Goal: Task Accomplishment & Management: Complete application form

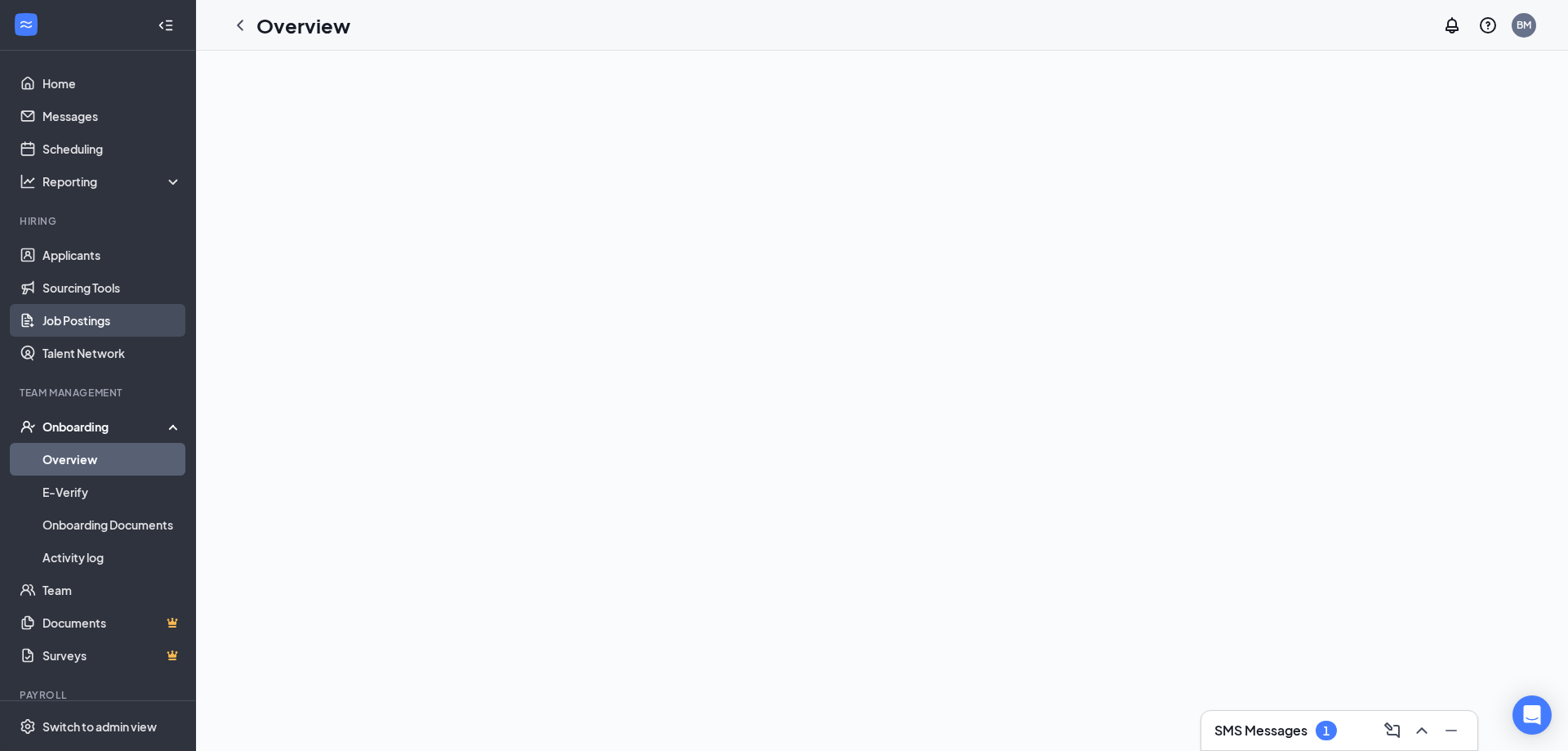
click at [119, 328] on link "Job Postings" at bounding box center [112, 320] width 140 height 33
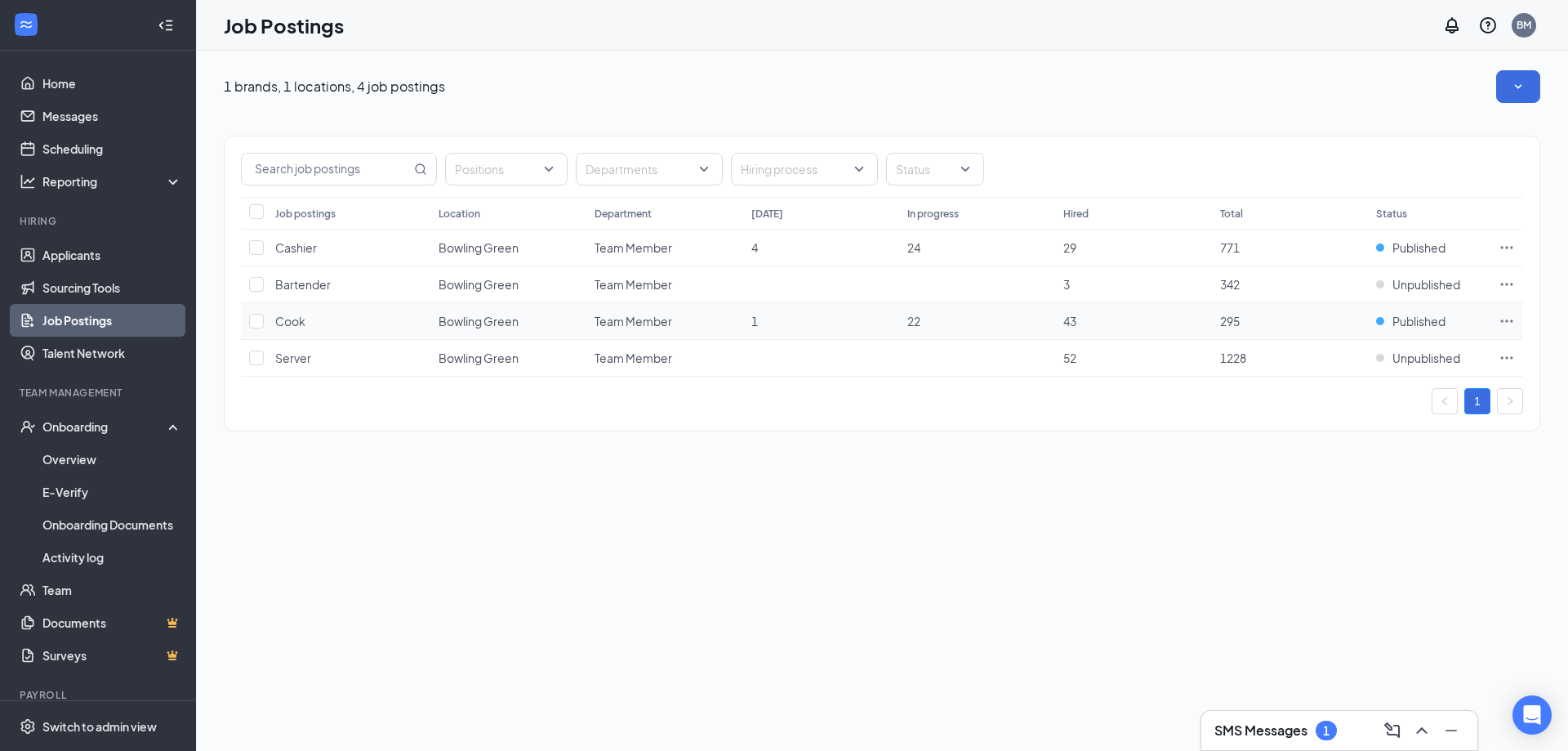
click at [1506, 316] on icon "Ellipses" at bounding box center [1507, 320] width 16 height 16
click at [269, 318] on td "Cook" at bounding box center [349, 321] width 163 height 37
click at [261, 320] on input "checkbox" at bounding box center [257, 321] width 15 height 15
checkbox input "true"
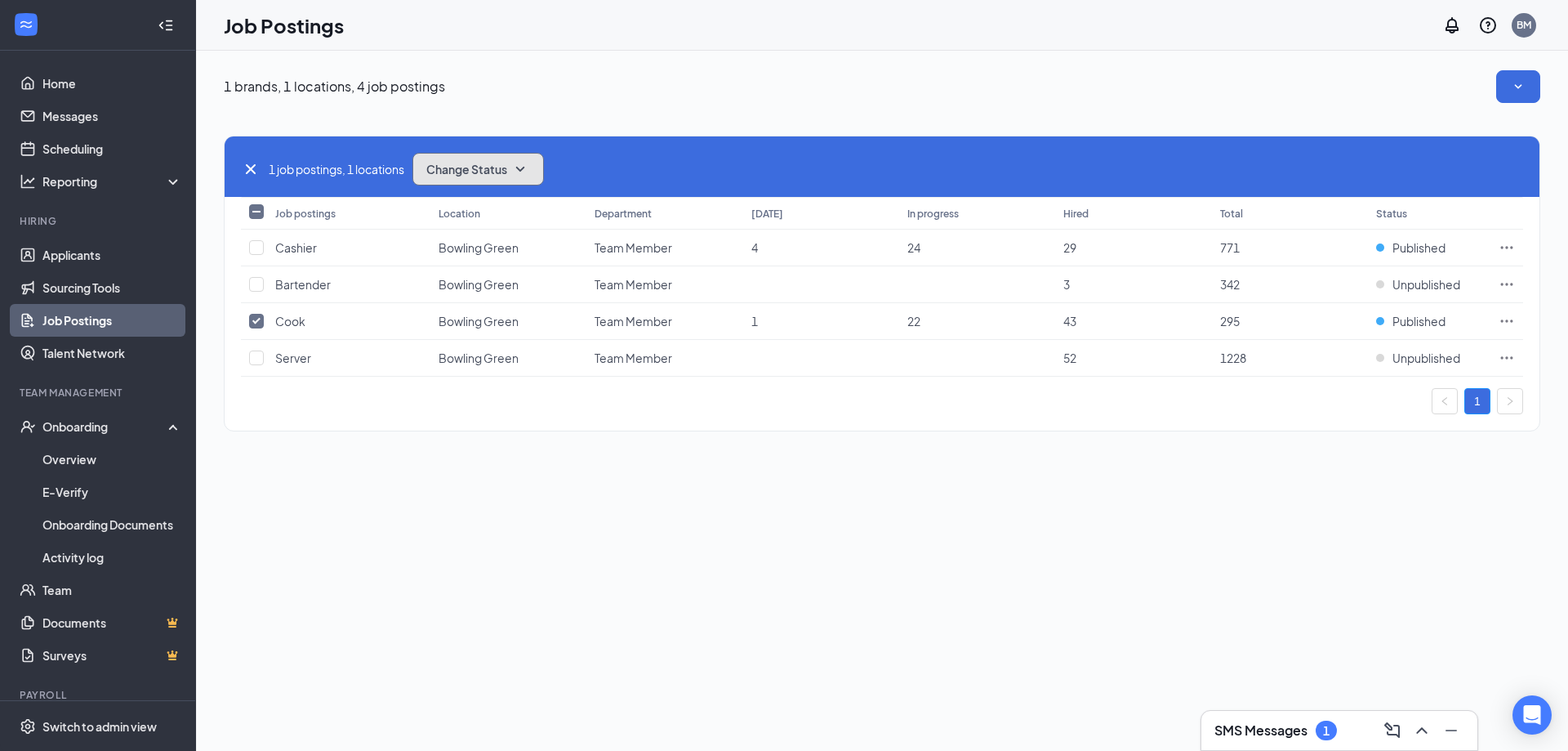
click at [458, 161] on button "Change Status" at bounding box center [478, 169] width 131 height 33
click at [473, 246] on span "Unpublish" at bounding box center [456, 248] width 53 height 18
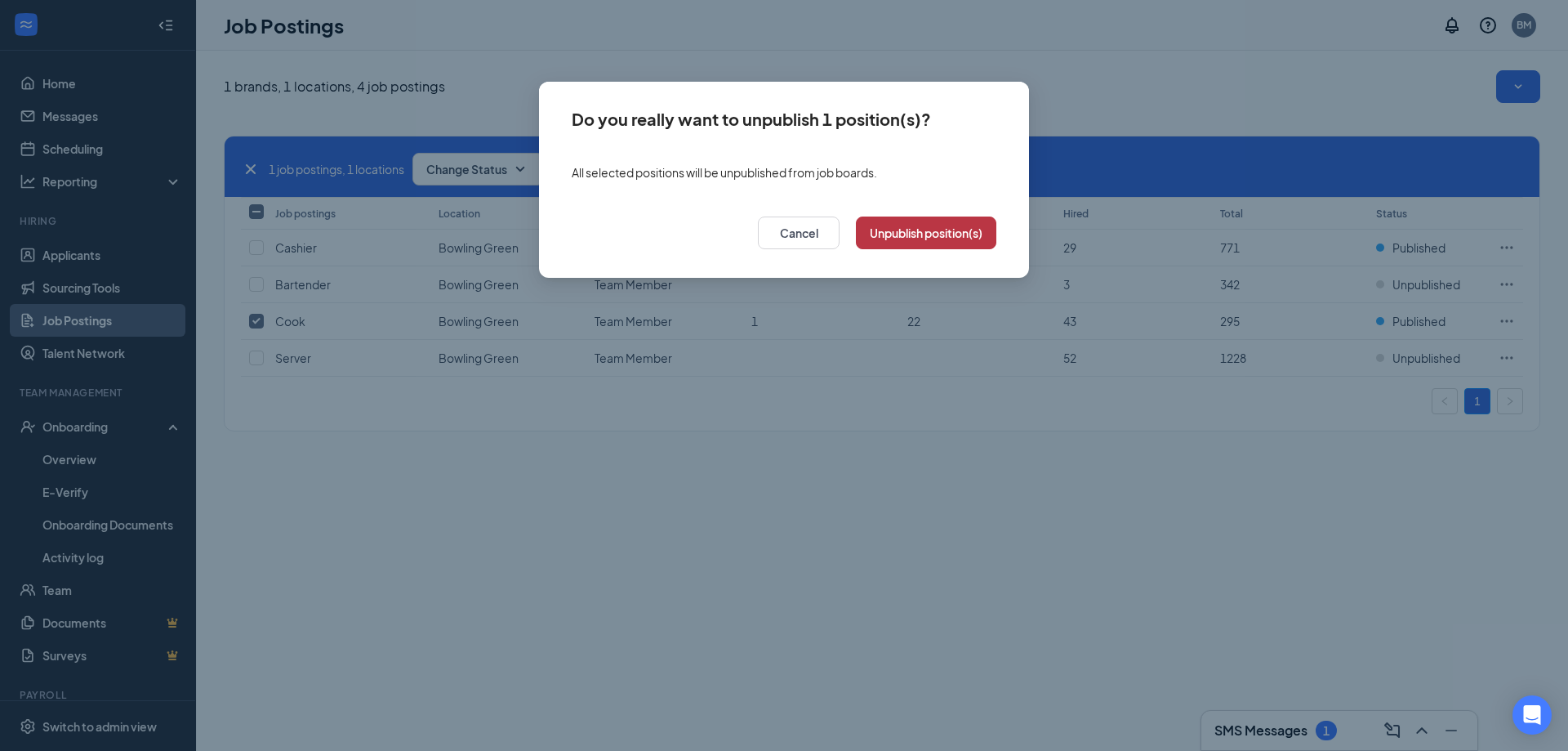
click at [928, 240] on button "Unpublish position(s)" at bounding box center [926, 232] width 141 height 33
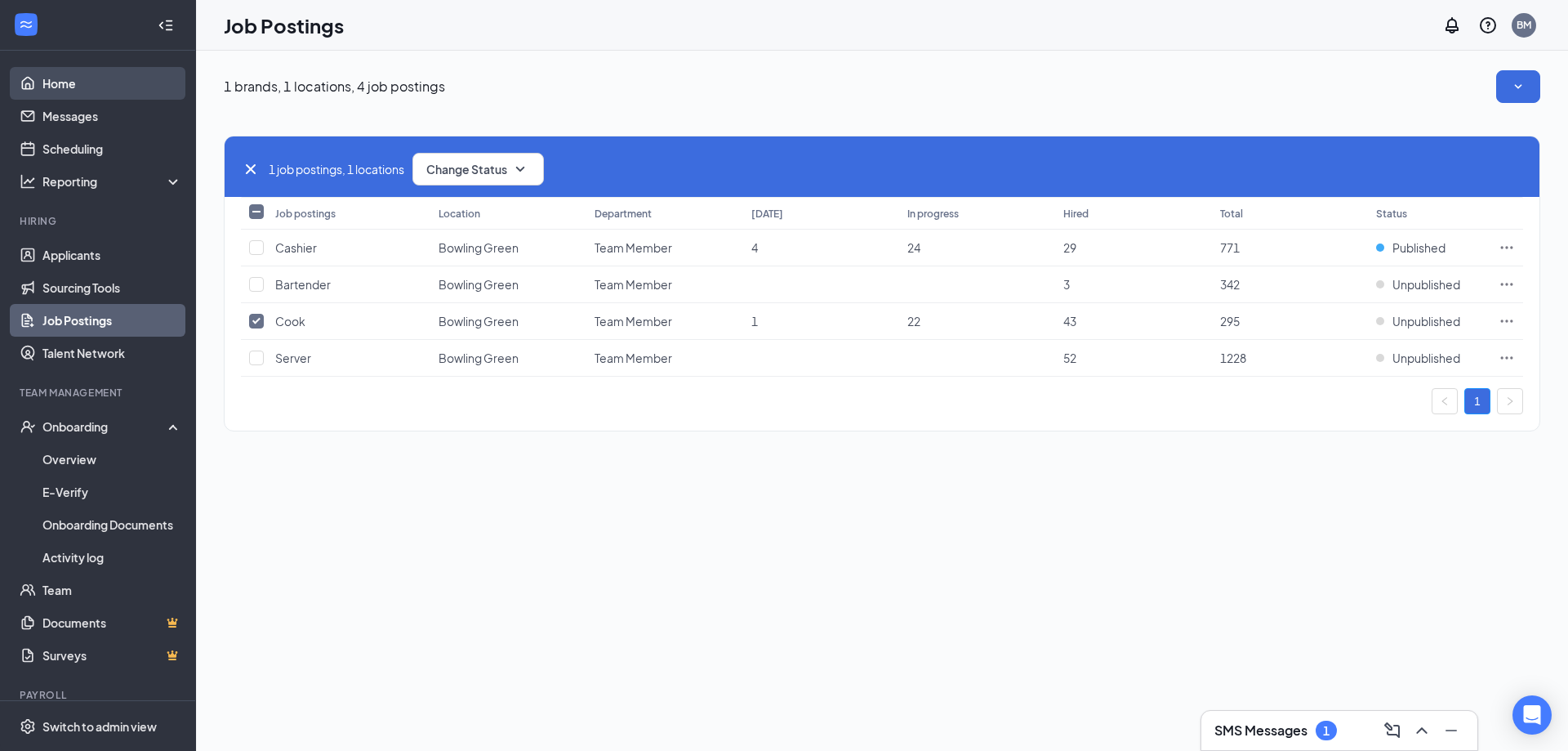
click at [51, 89] on link "Home" at bounding box center [112, 83] width 140 height 33
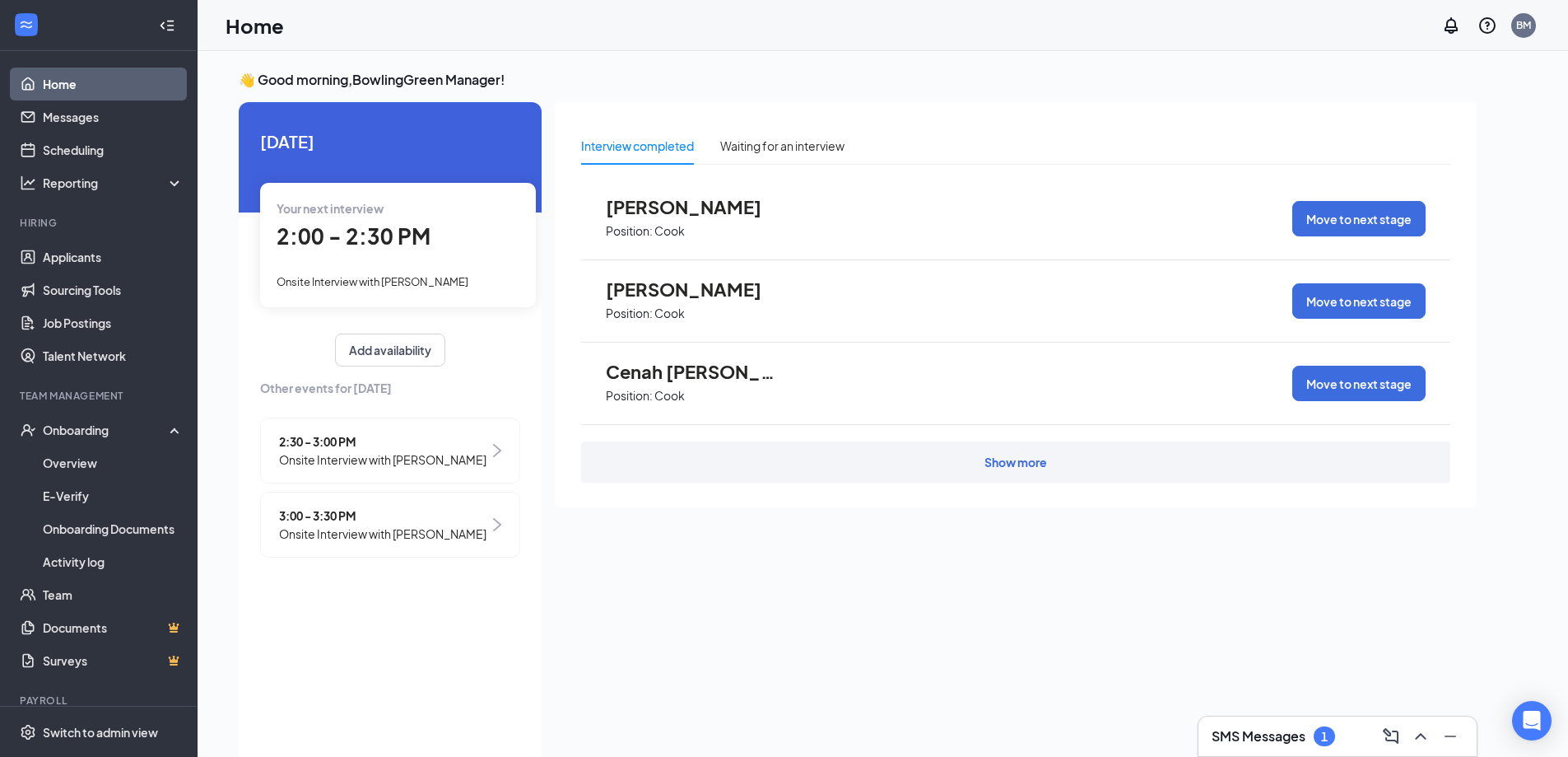
click at [1016, 468] on div "Show more" at bounding box center [1016, 461] width 63 height 16
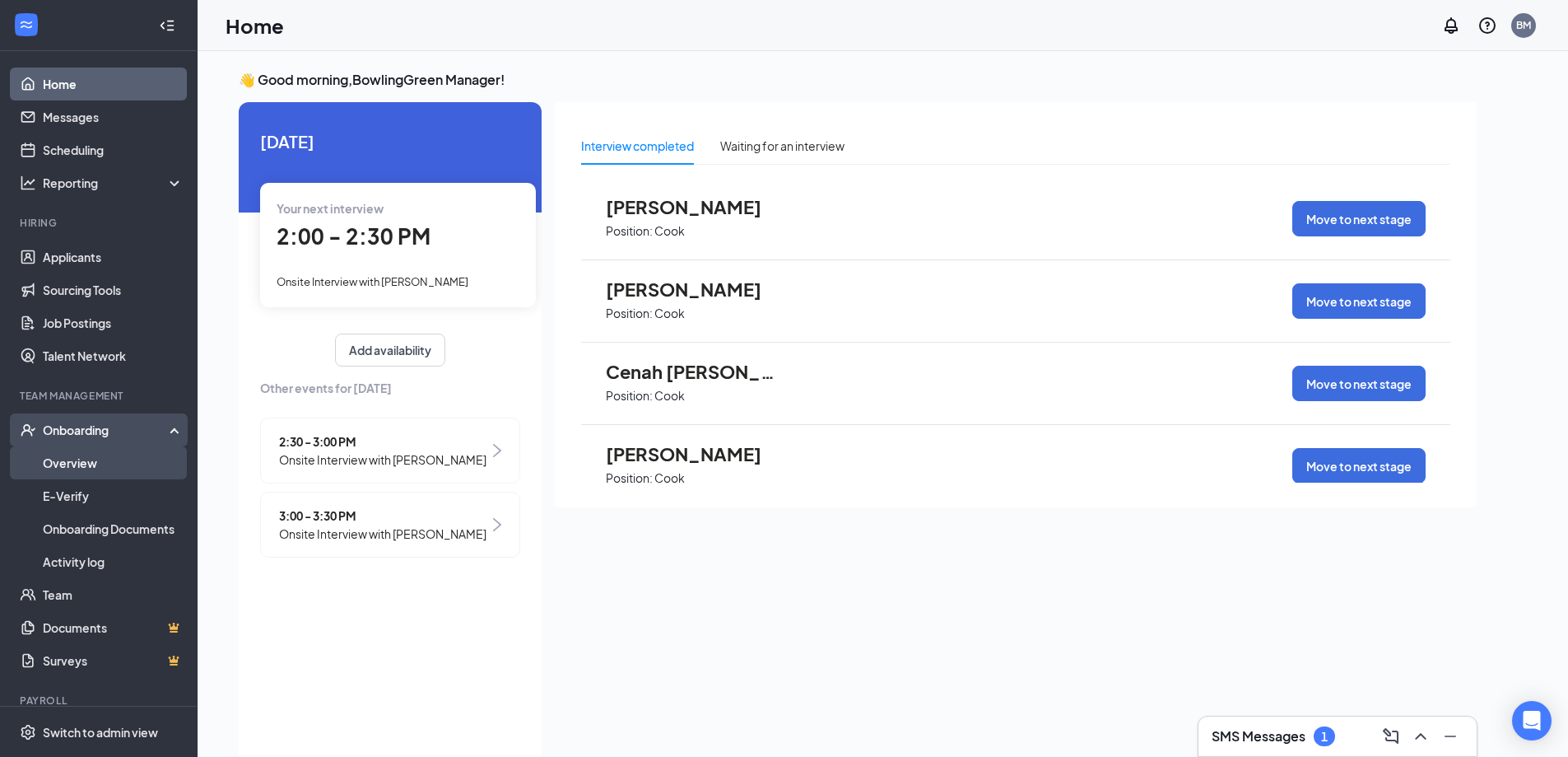
click at [106, 452] on link "Overview" at bounding box center [113, 463] width 141 height 33
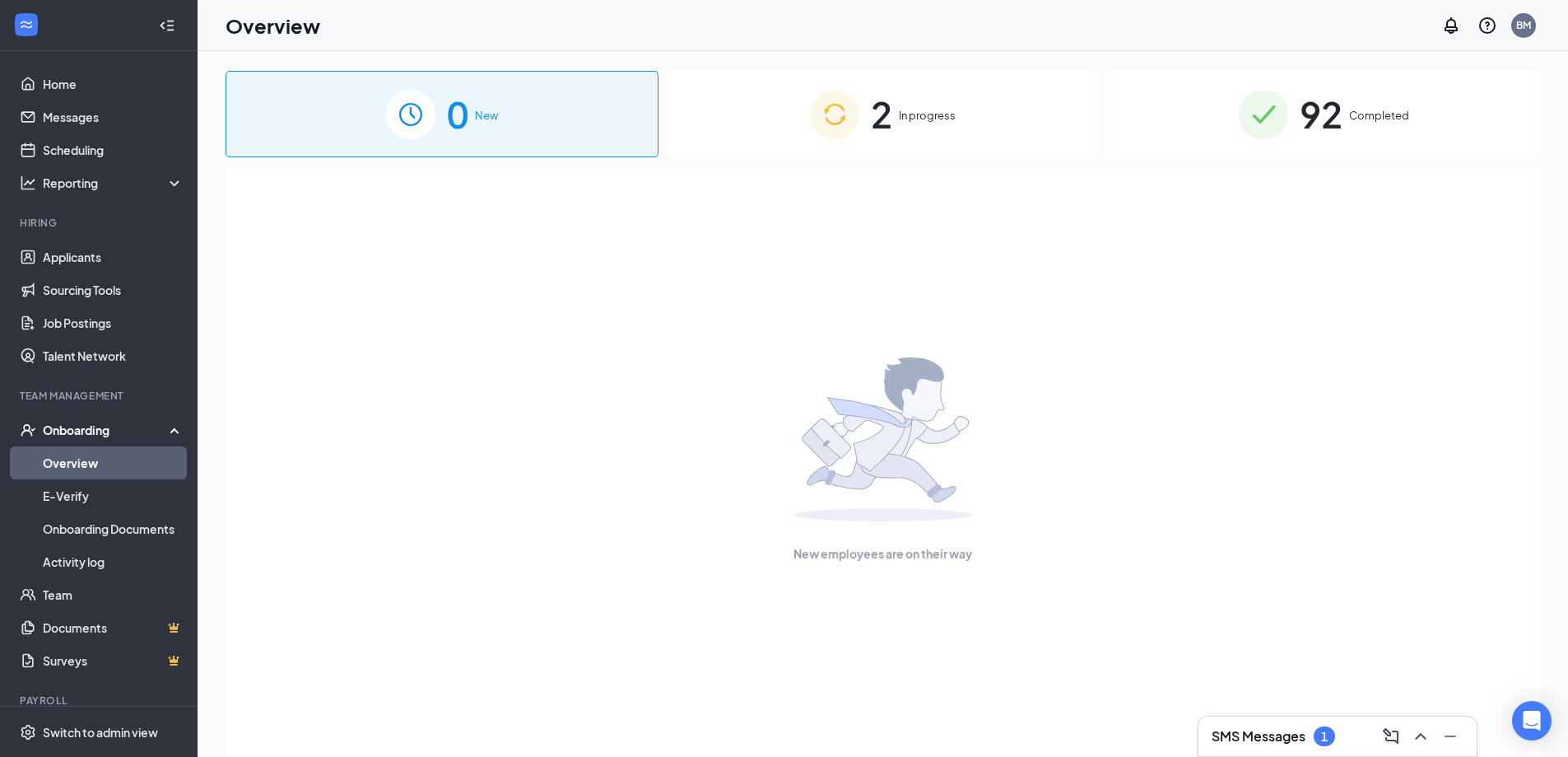
click at [945, 130] on div "2 In progress" at bounding box center [883, 113] width 433 height 87
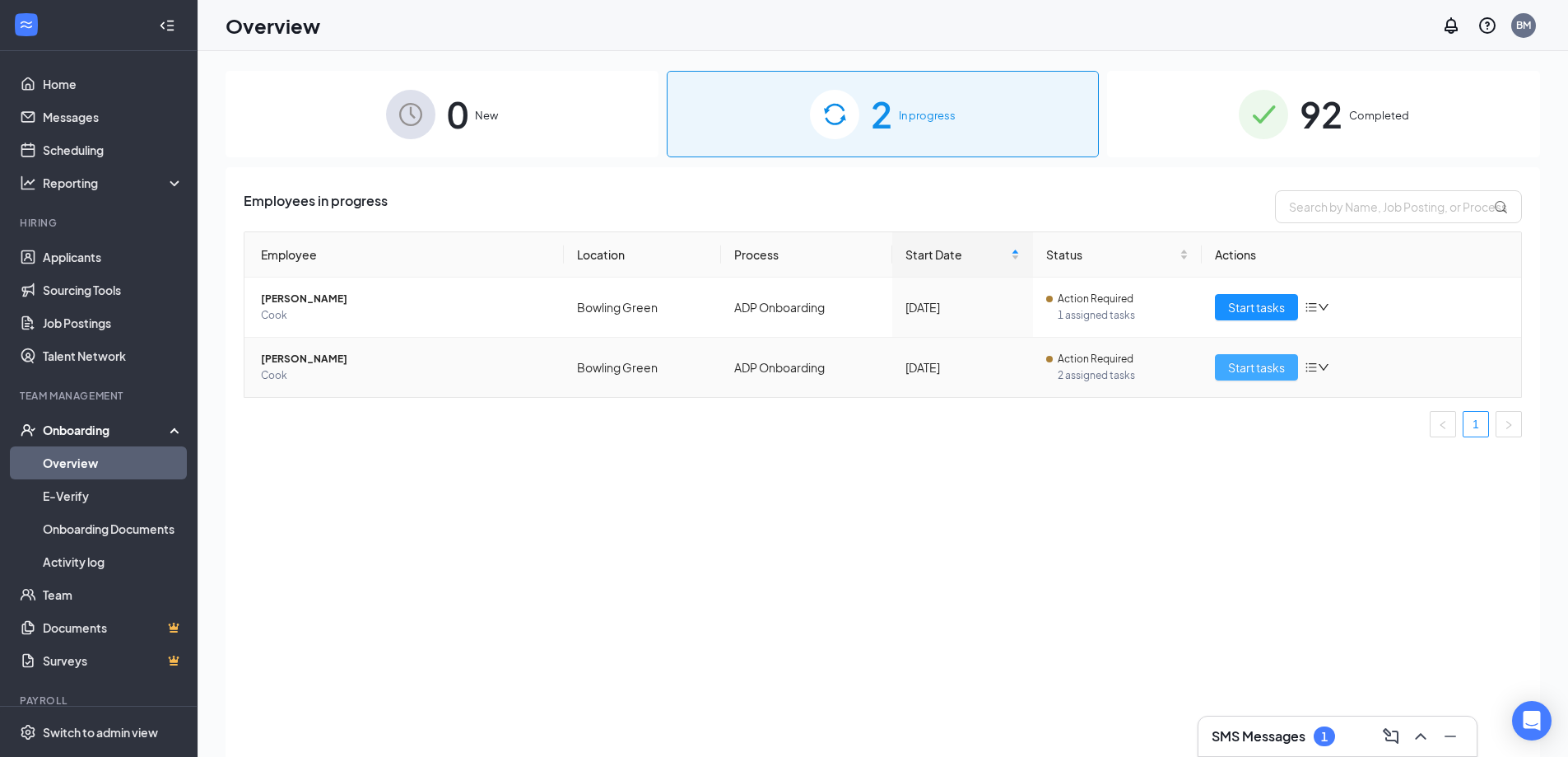
click at [1234, 369] on span "Start tasks" at bounding box center [1257, 367] width 57 height 18
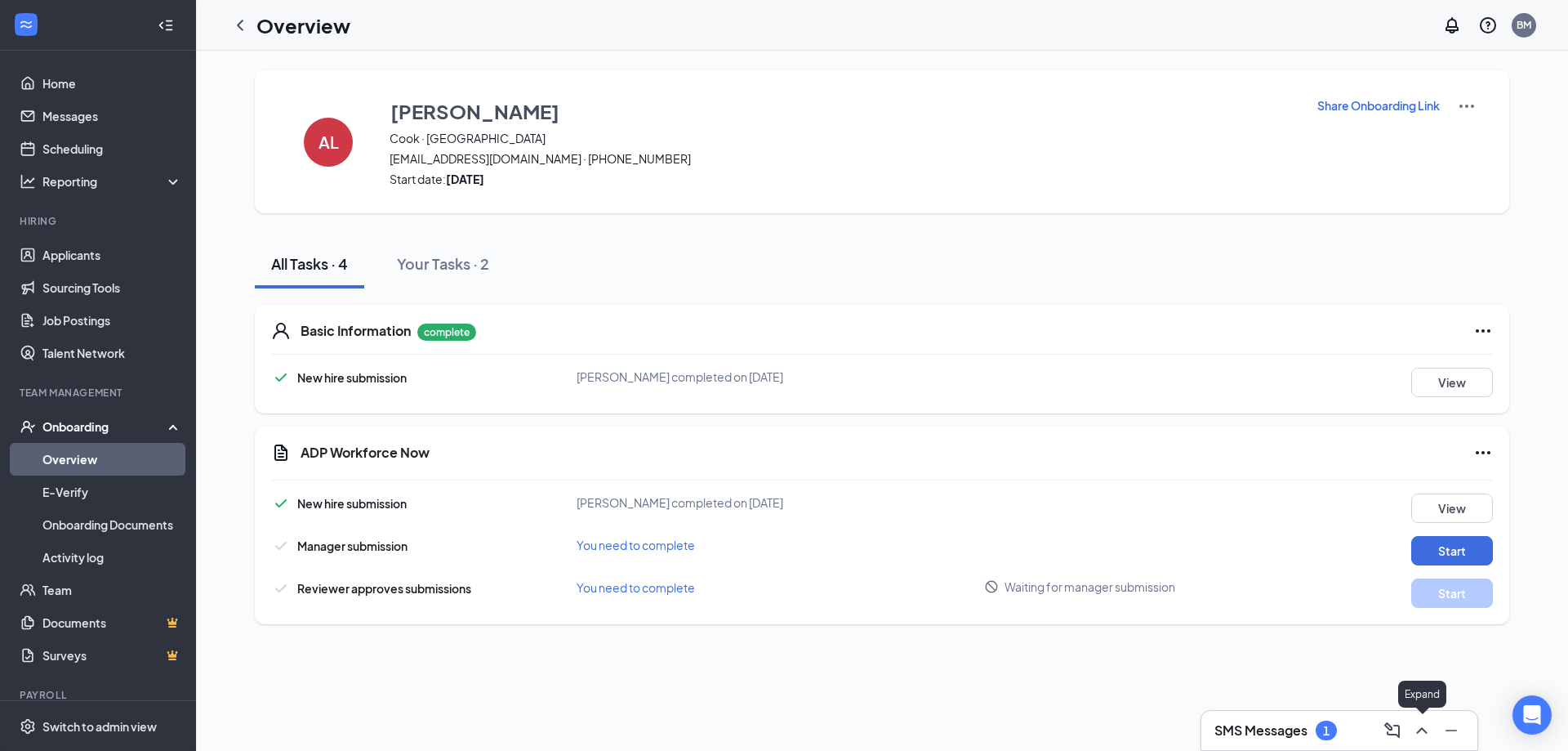
click at [1411, 724] on button at bounding box center [1423, 730] width 26 height 26
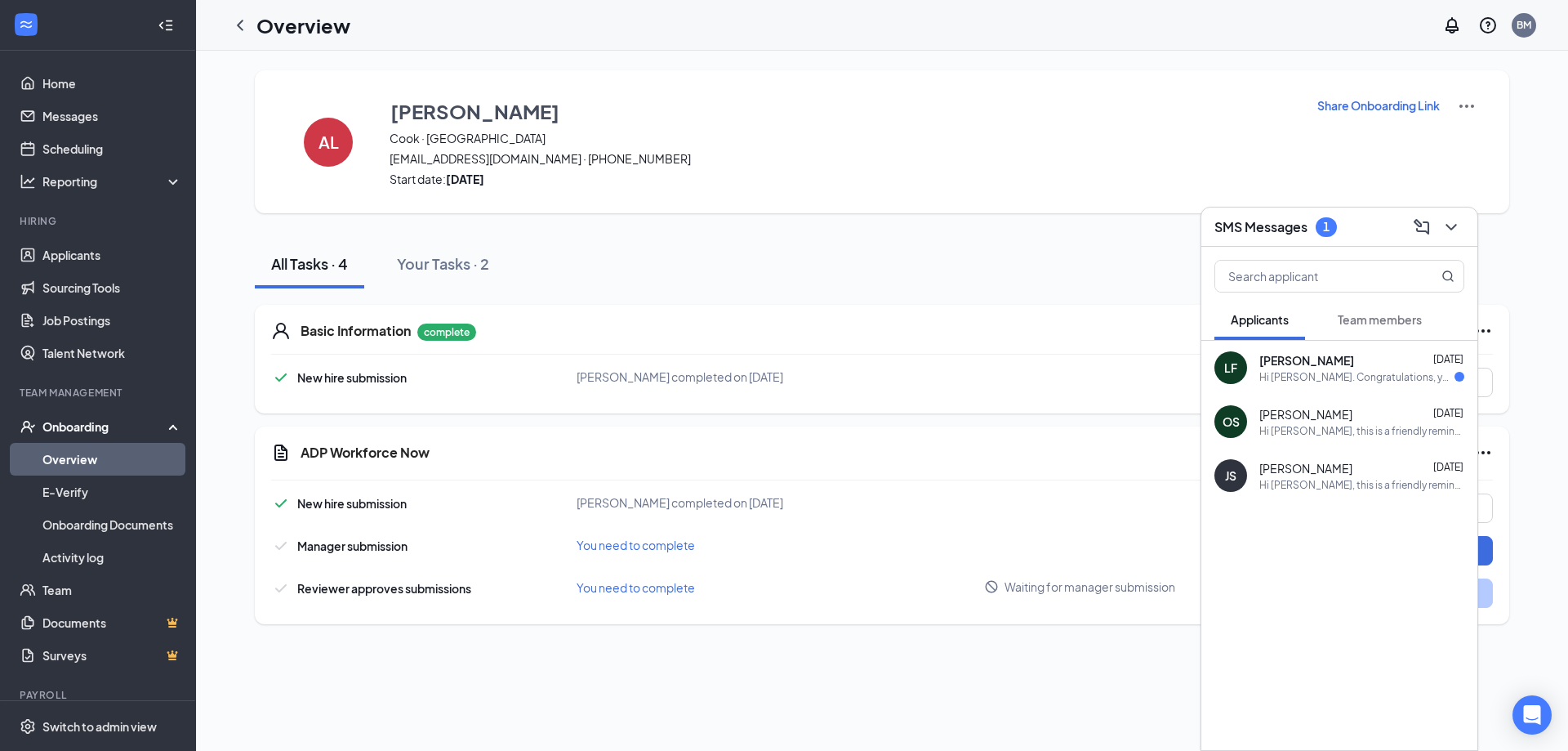
click at [1351, 384] on div "LF Lynn Frederick Sep 15 Hi Lynn Frederick. Congratulations, your meeting with …" at bounding box center [1339, 367] width 276 height 54
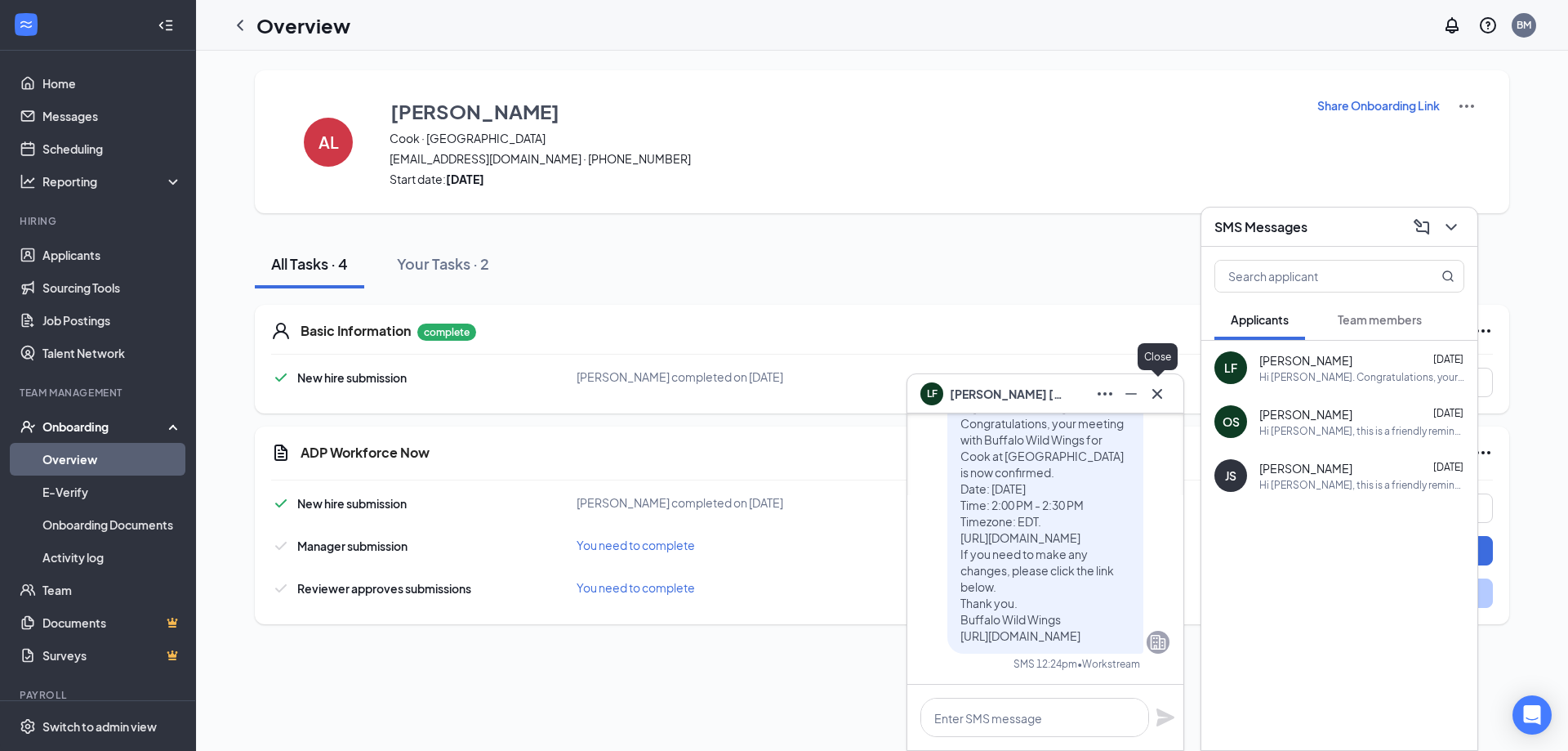
click at [1155, 397] on icon "Cross" at bounding box center [1157, 393] width 20 height 20
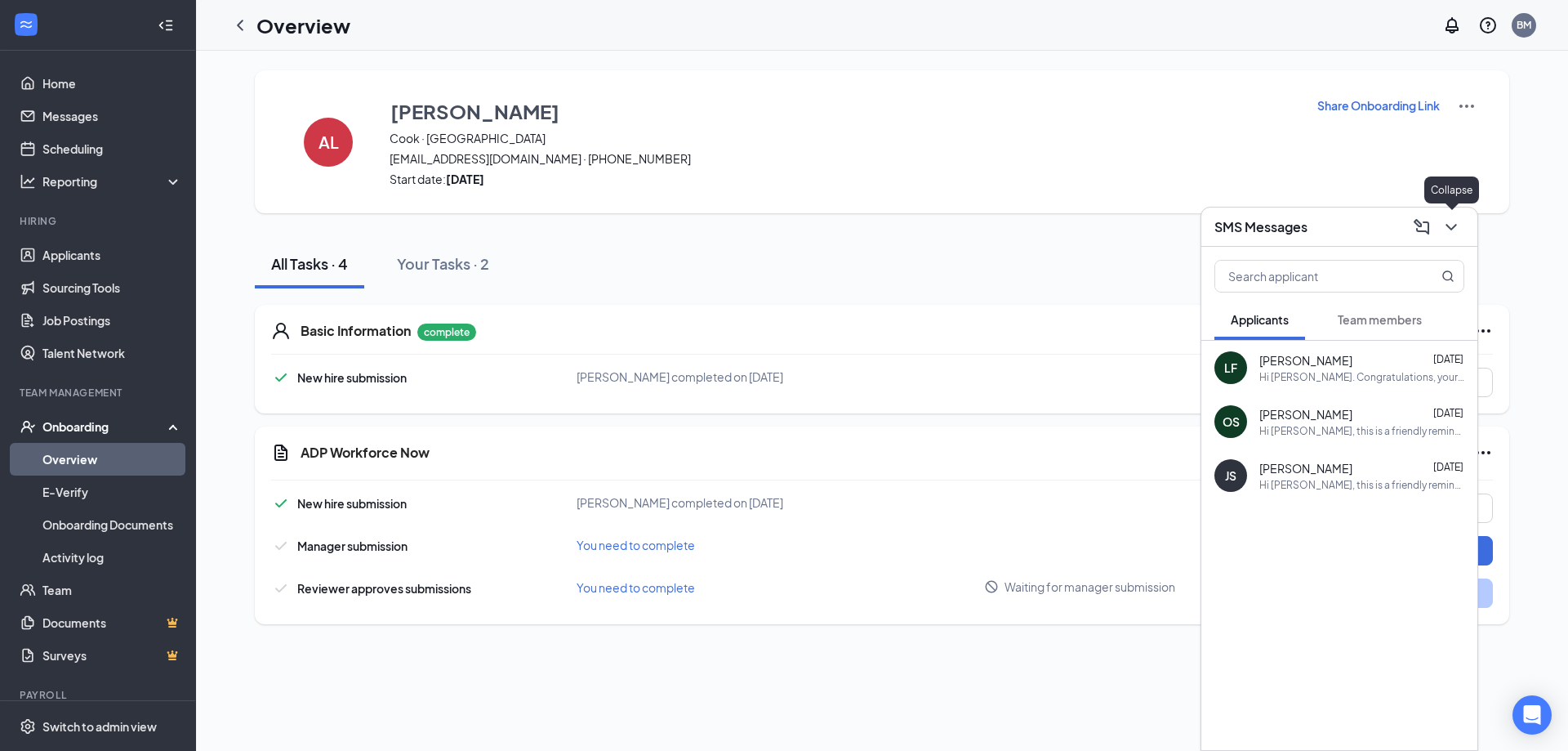
click at [1452, 214] on button at bounding box center [1452, 228] width 26 height 26
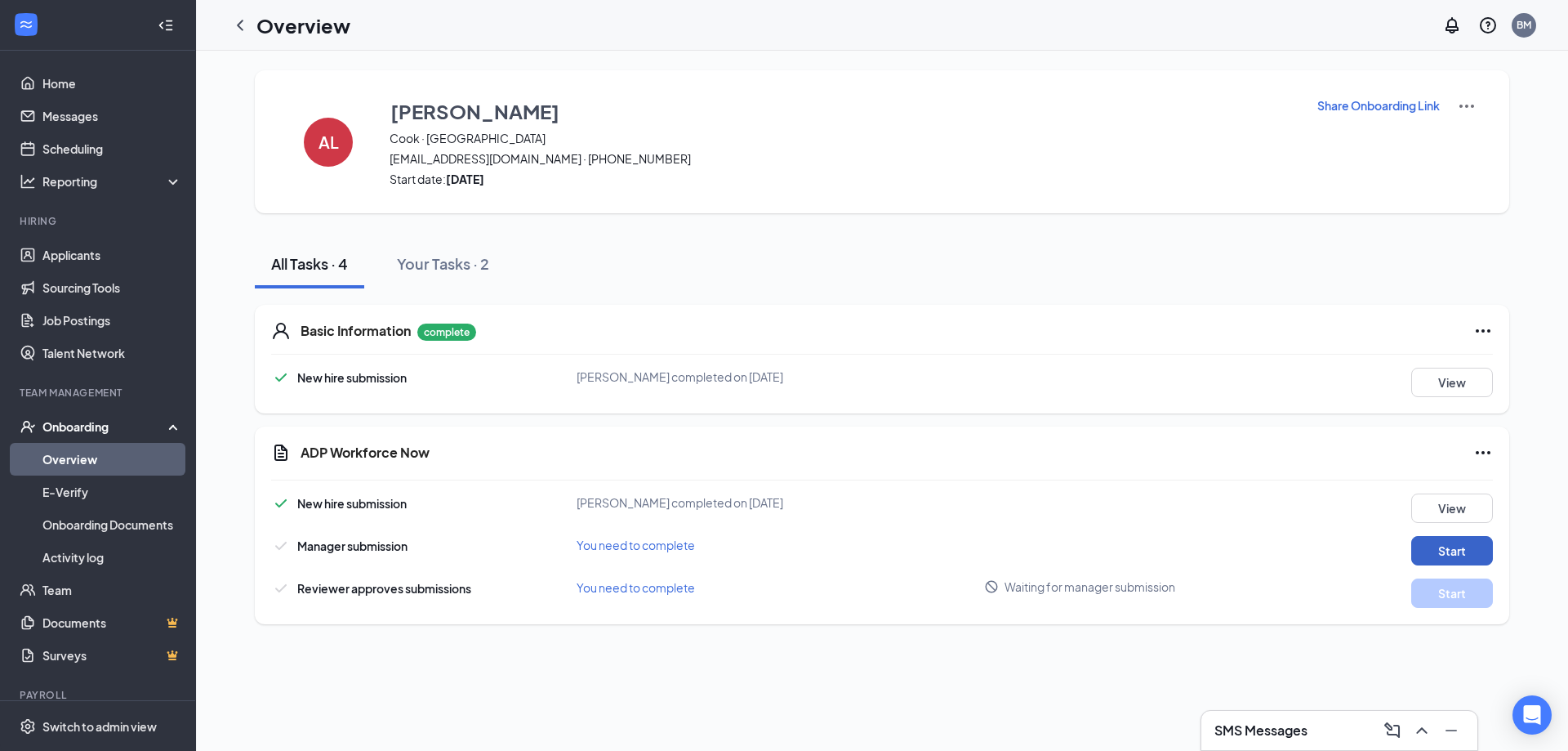
click at [1439, 542] on button "Start" at bounding box center [1452, 550] width 81 height 29
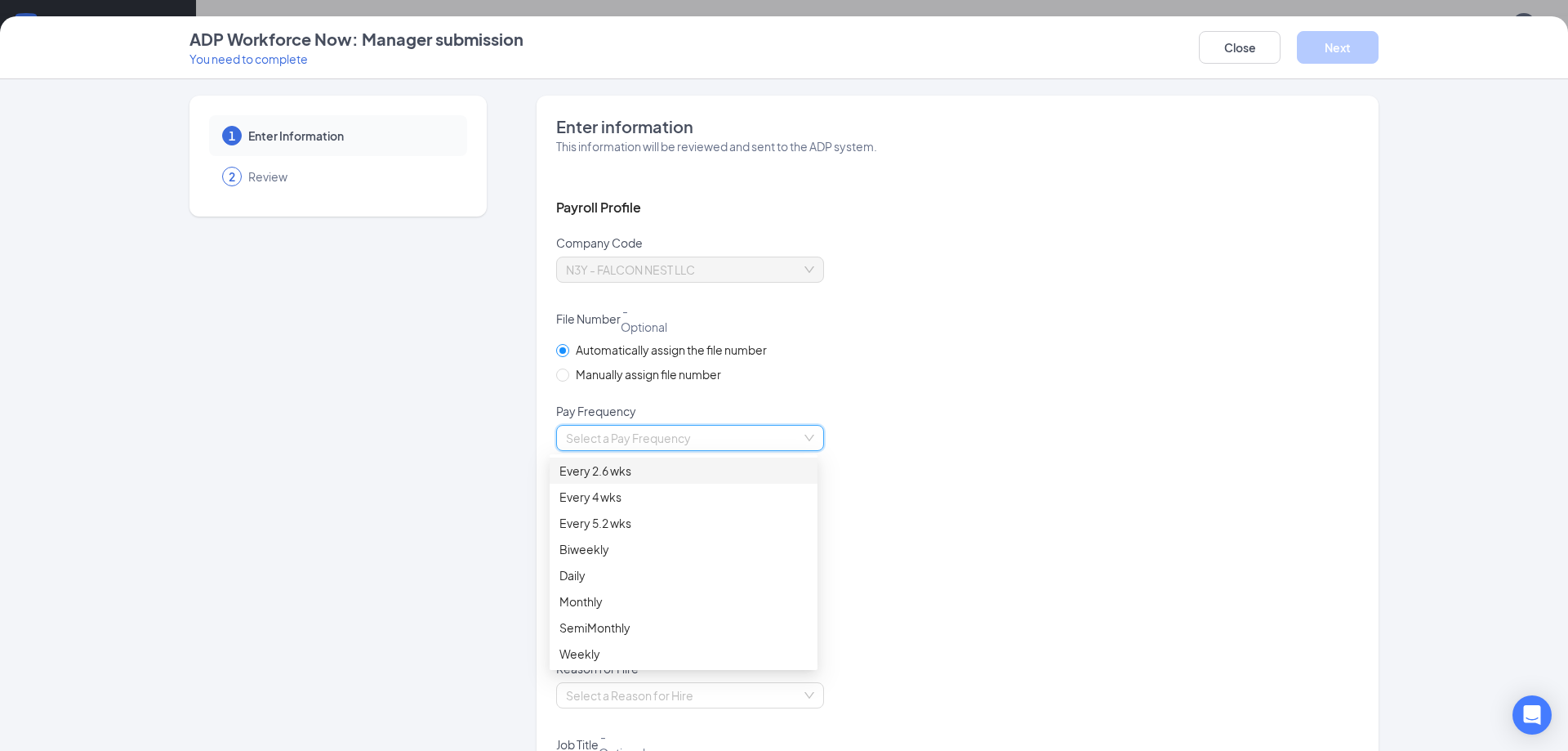
click at [707, 437] on input "search" at bounding box center [684, 437] width 237 height 25
click at [594, 554] on div "Biweekly" at bounding box center [683, 549] width 248 height 18
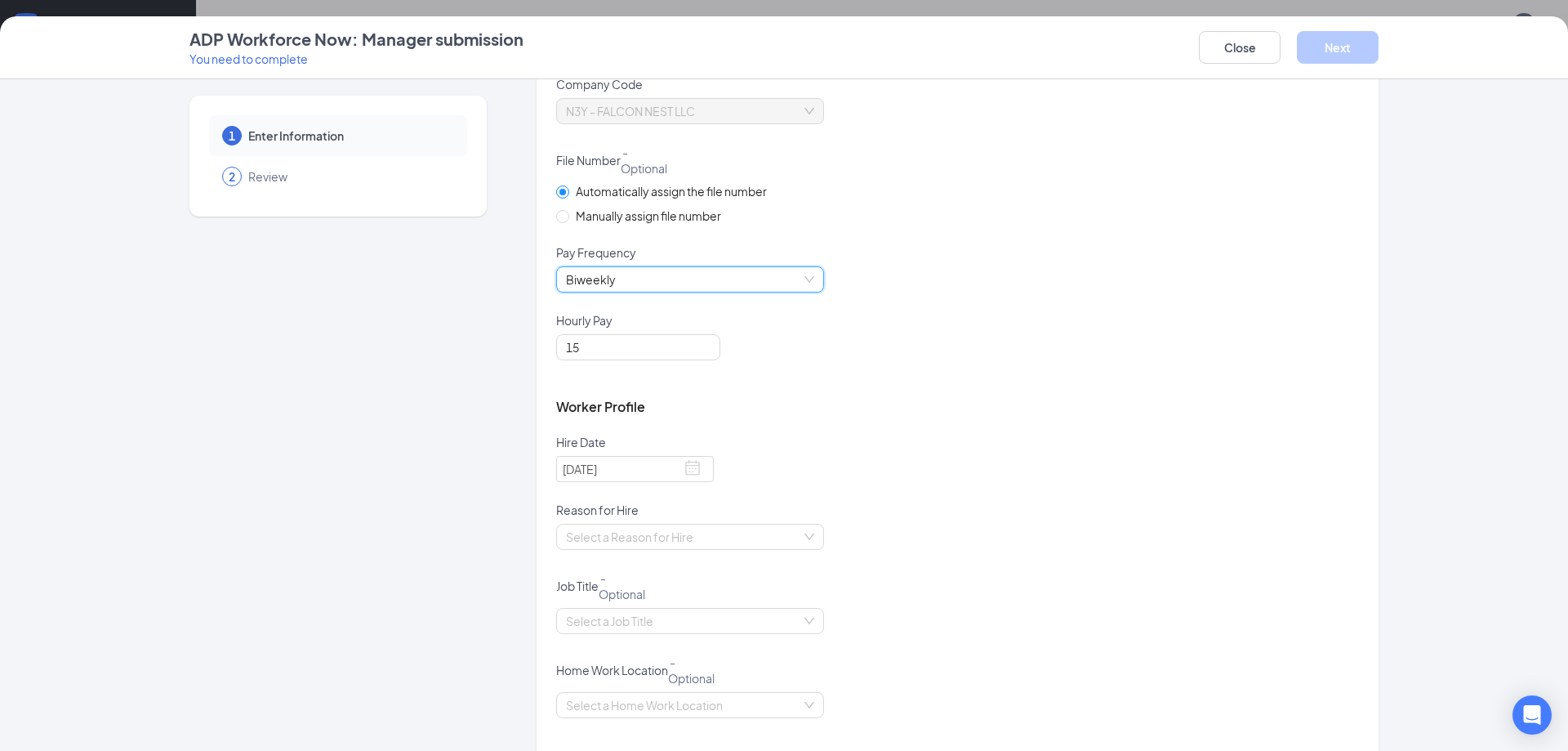
scroll to position [163, 0]
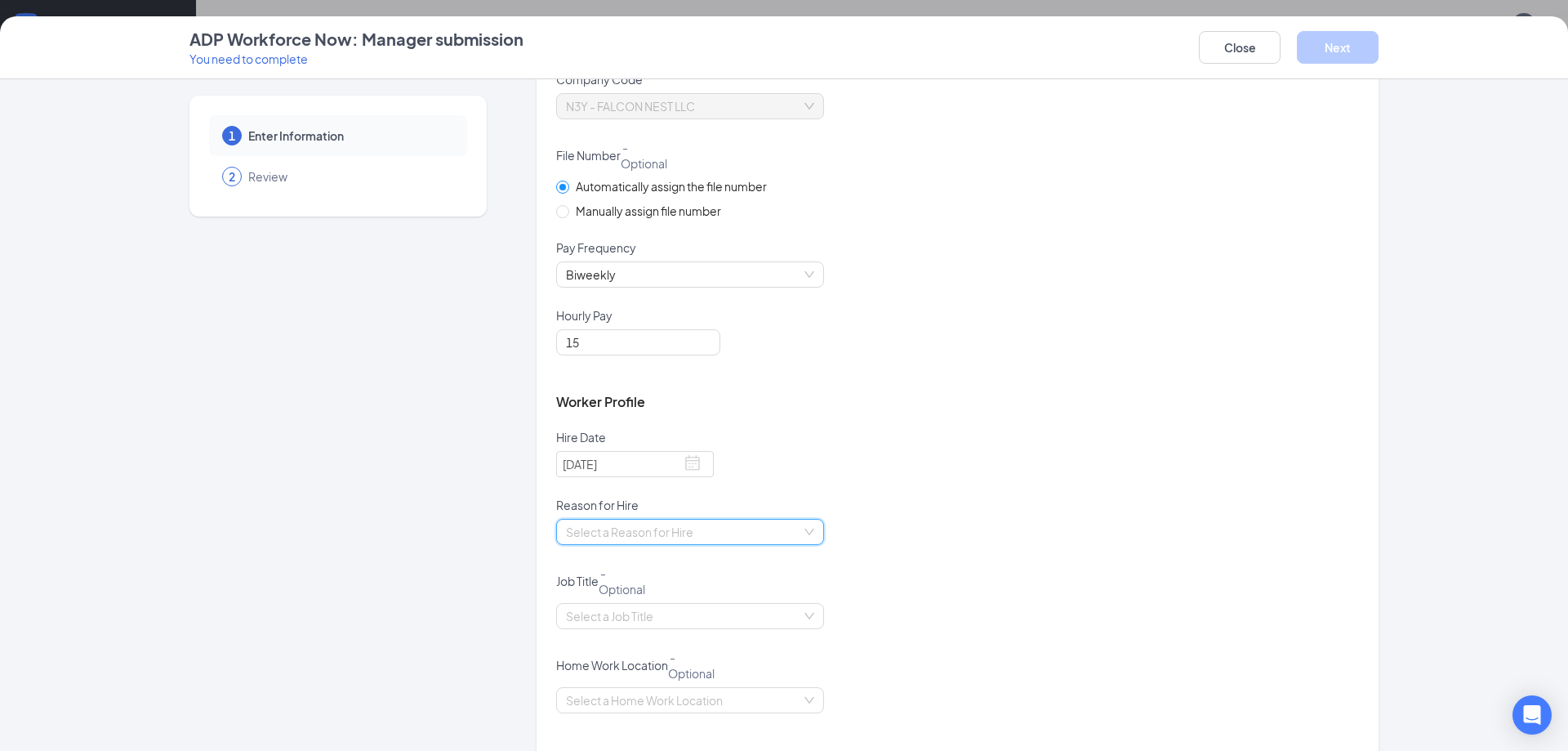
click at [719, 521] on input "search" at bounding box center [684, 532] width 237 height 25
click at [655, 558] on div "HIRE" at bounding box center [683, 564] width 248 height 18
click at [738, 606] on input "search" at bounding box center [684, 616] width 237 height 25
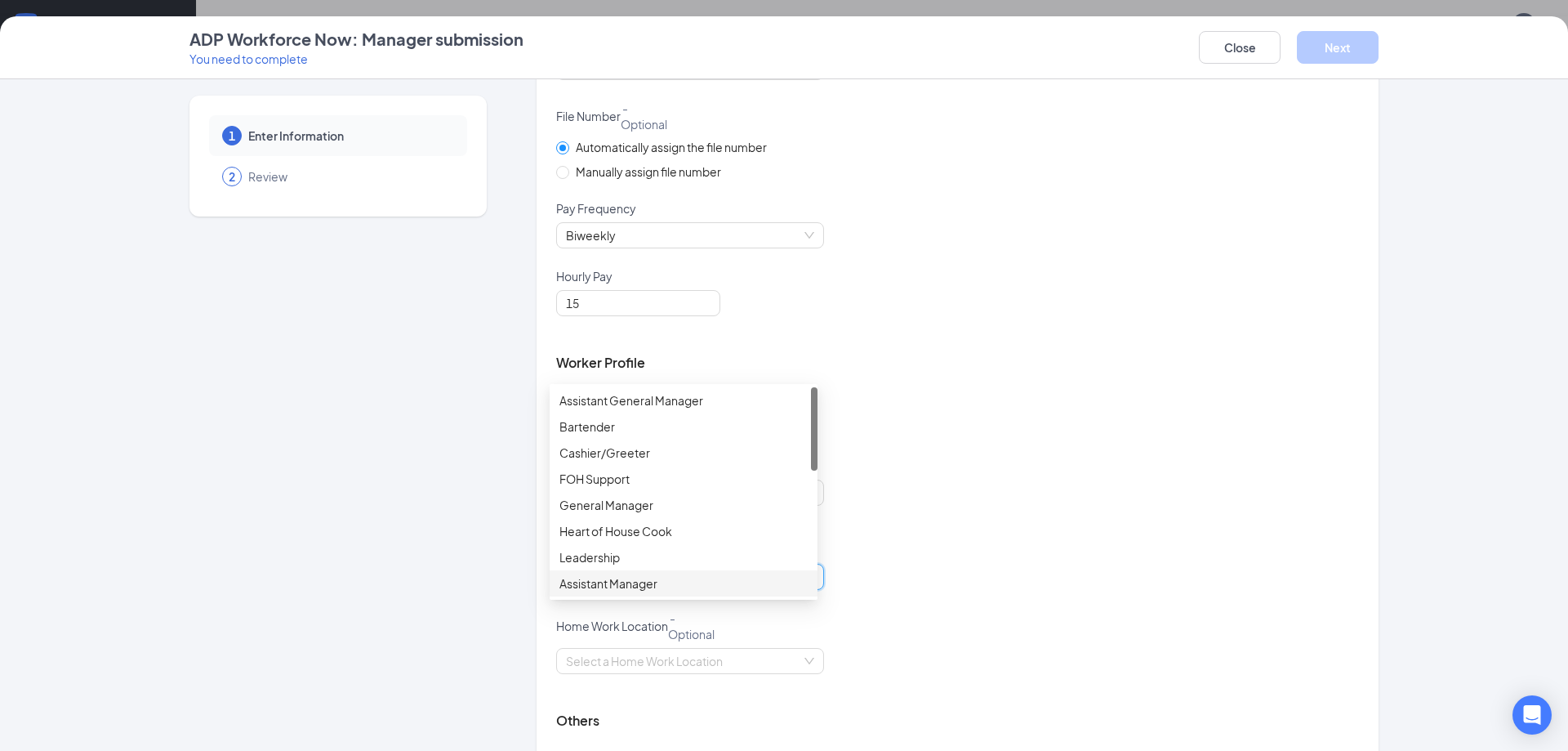
scroll to position [245, 0]
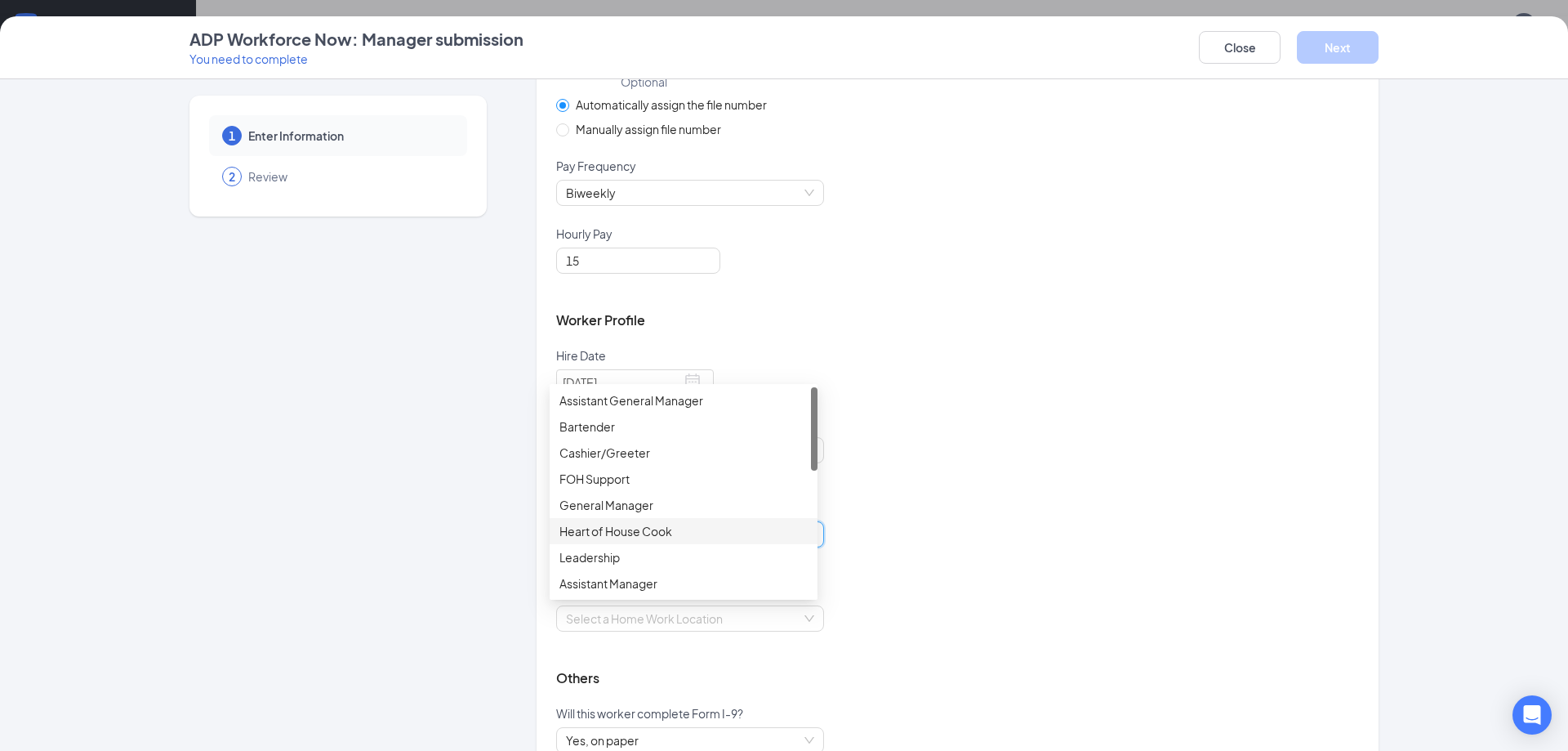
click at [626, 526] on div "Heart of House Cook" at bounding box center [683, 531] width 248 height 18
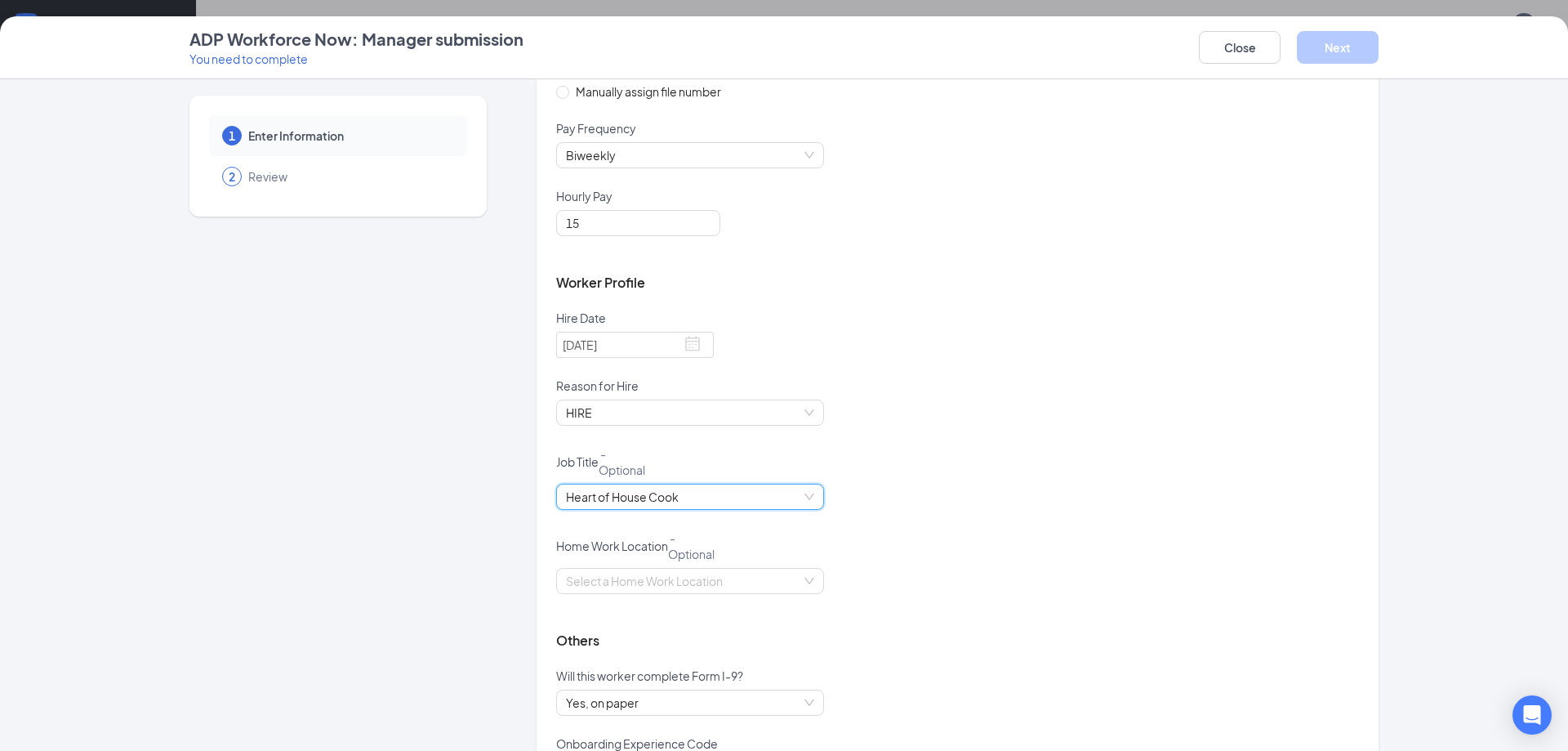
scroll to position [371, 0]
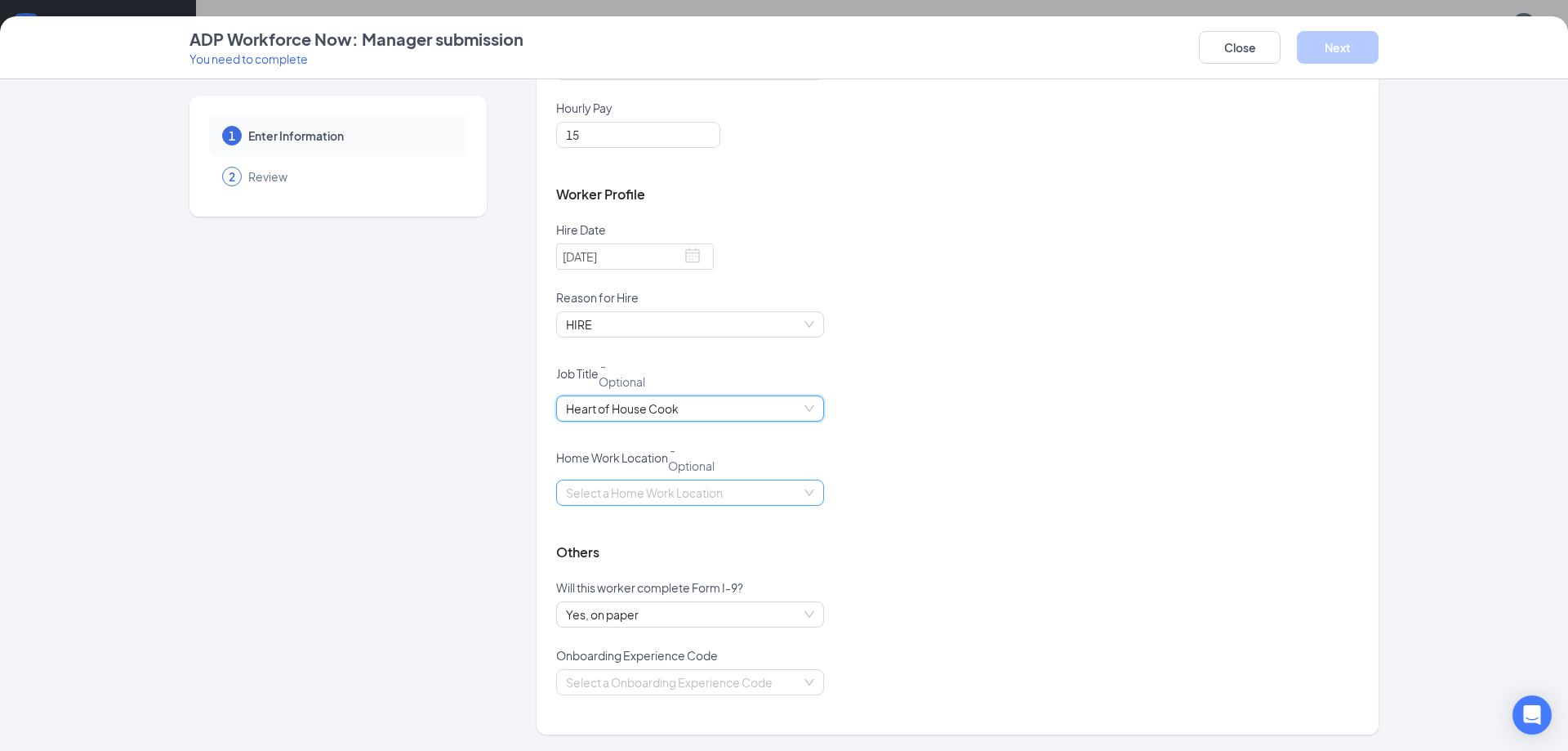
click at [784, 491] on input "search" at bounding box center [684, 492] width 237 height 25
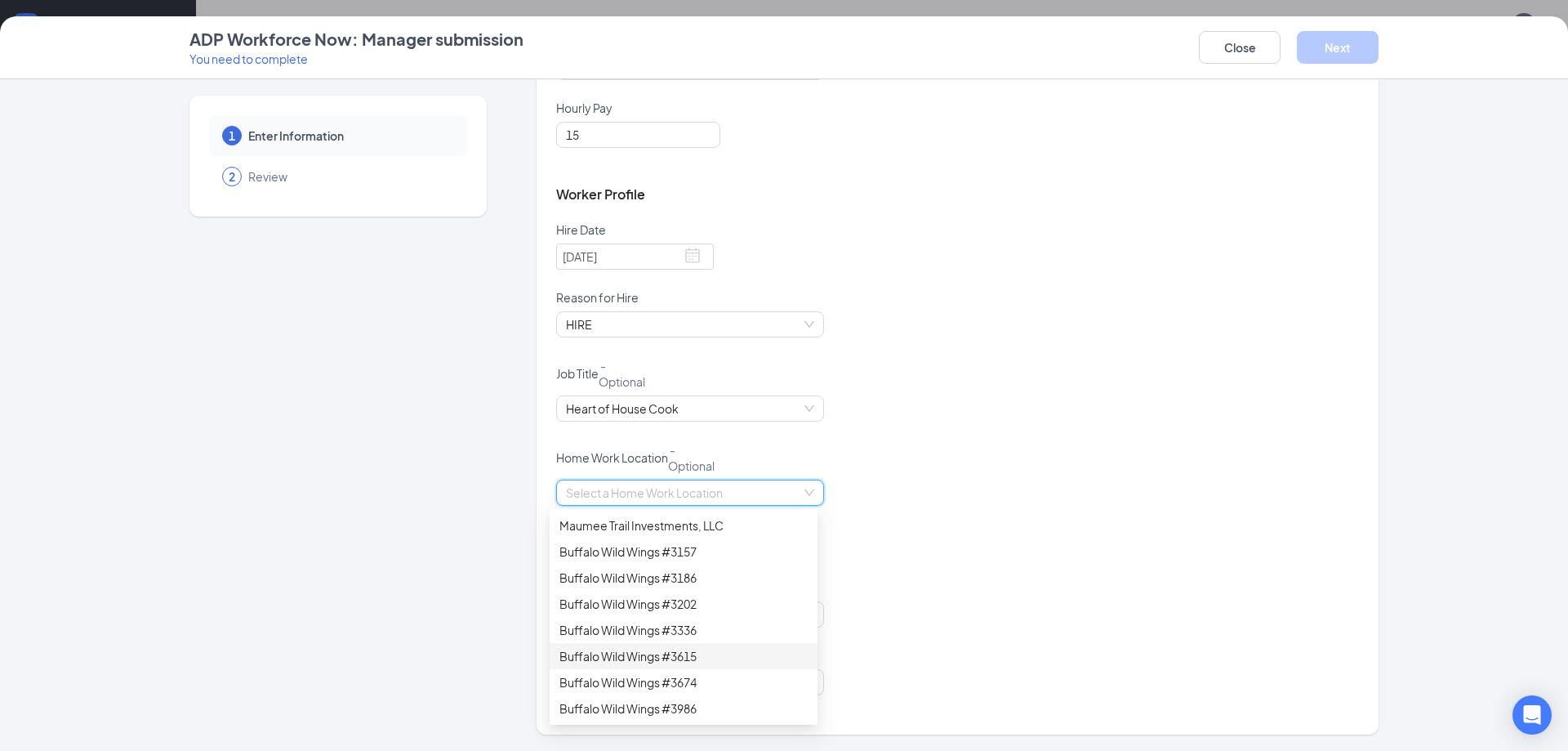
click at [696, 649] on div "Buffalo Wild Wings #3615" at bounding box center [683, 656] width 248 height 18
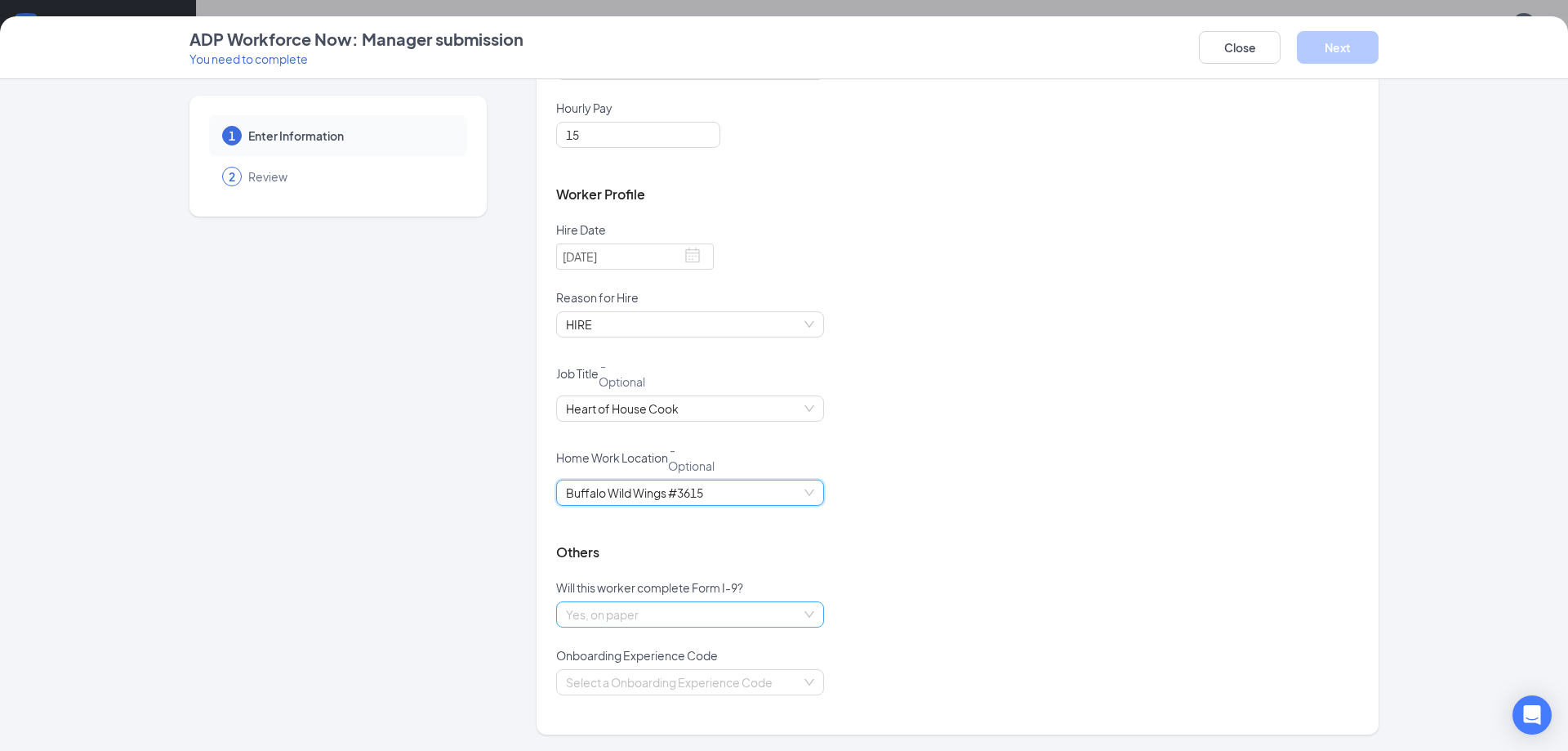
click at [703, 623] on span "Yes, on paper" at bounding box center [690, 614] width 248 height 25
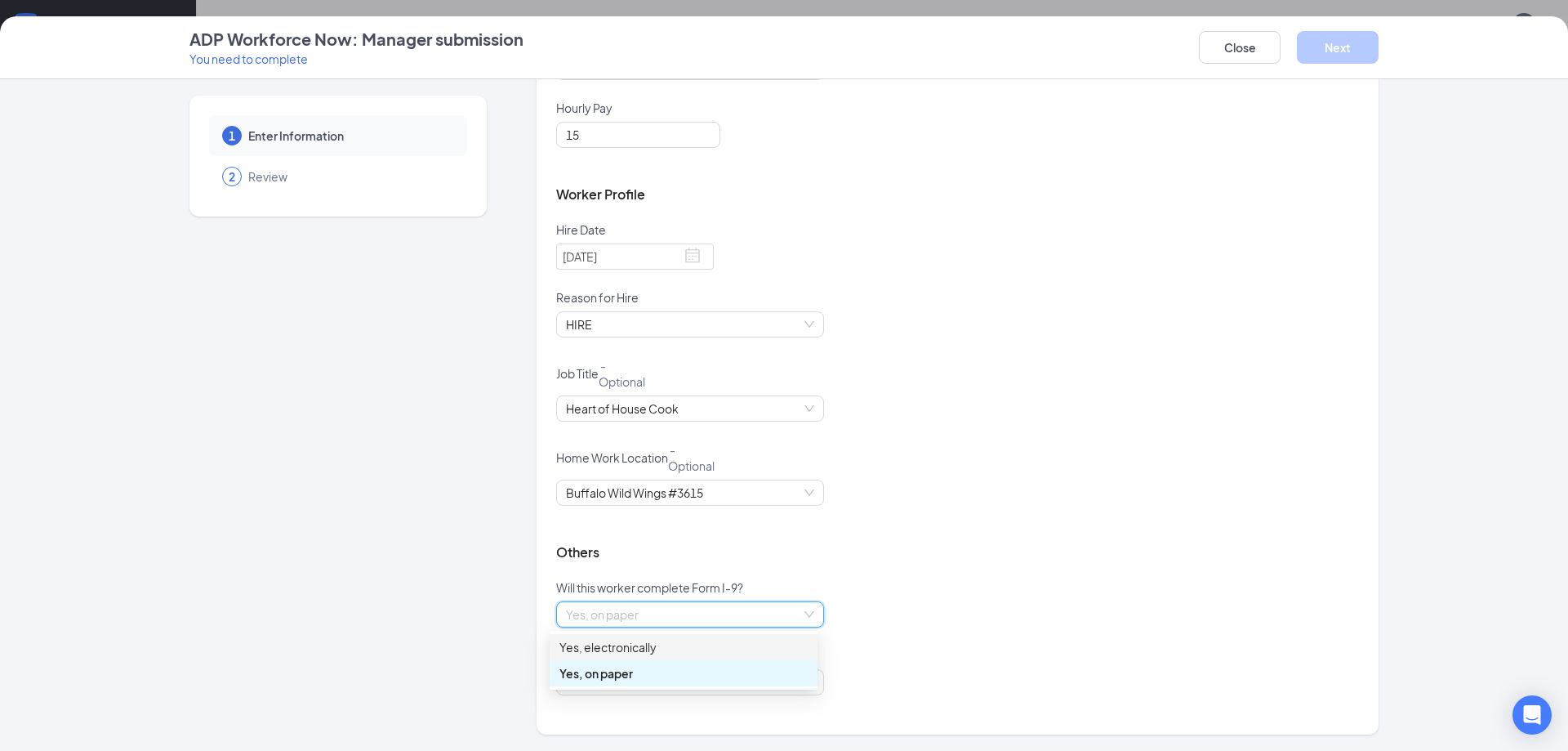
click at [667, 650] on div "Yes, electronically" at bounding box center [683, 646] width 248 height 18
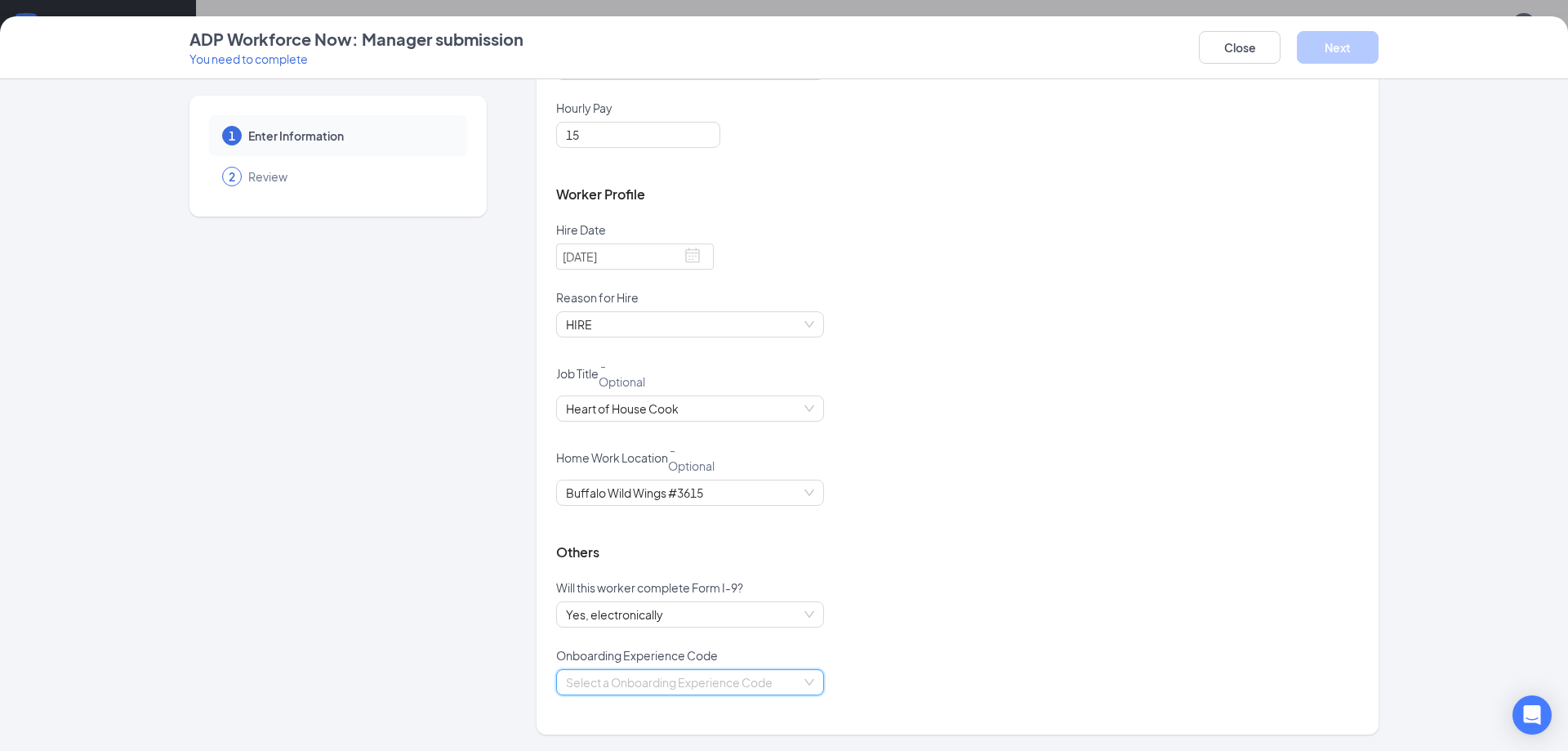
click at [669, 686] on input "search" at bounding box center [684, 682] width 237 height 25
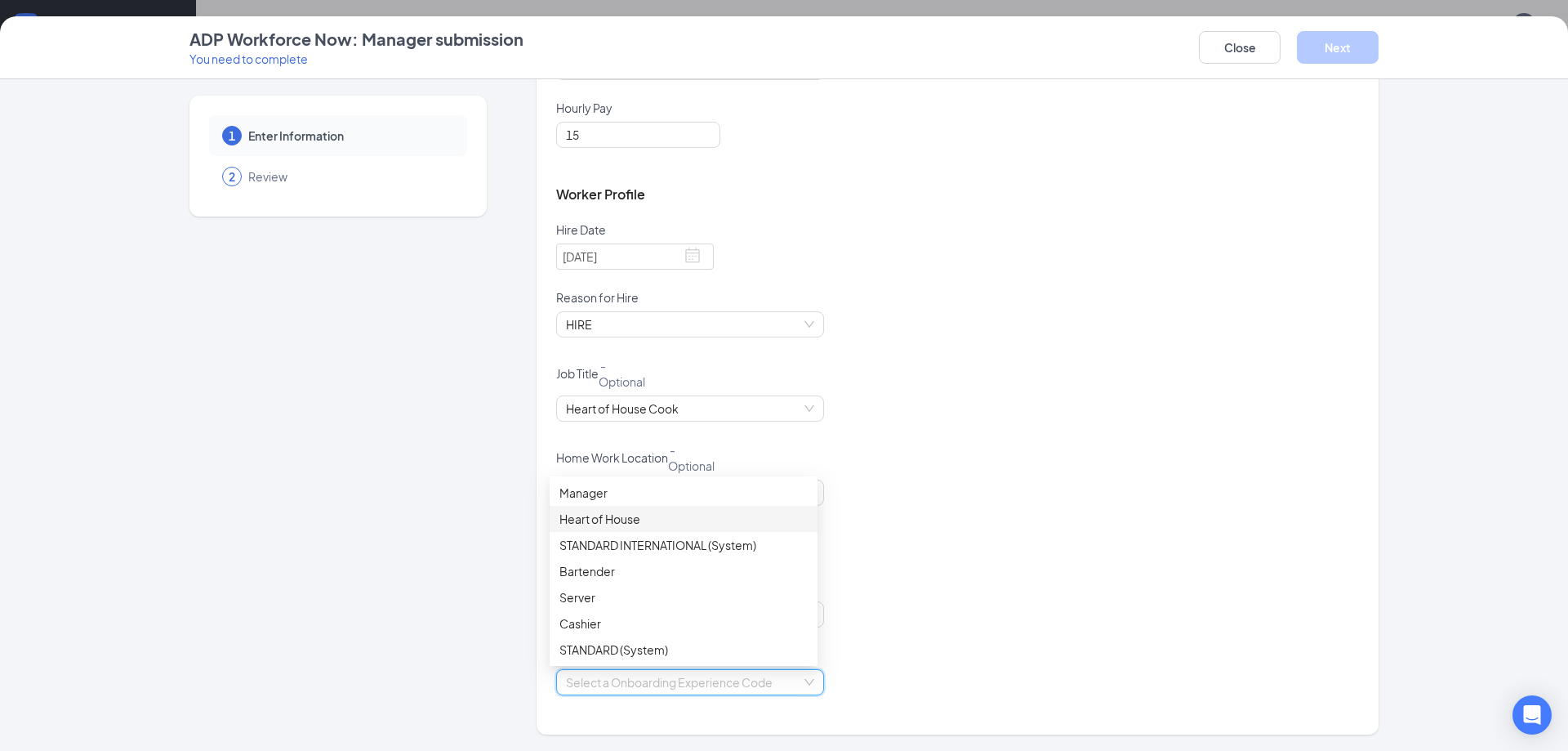
click at [666, 527] on div "Heart of House" at bounding box center [683, 519] width 248 height 18
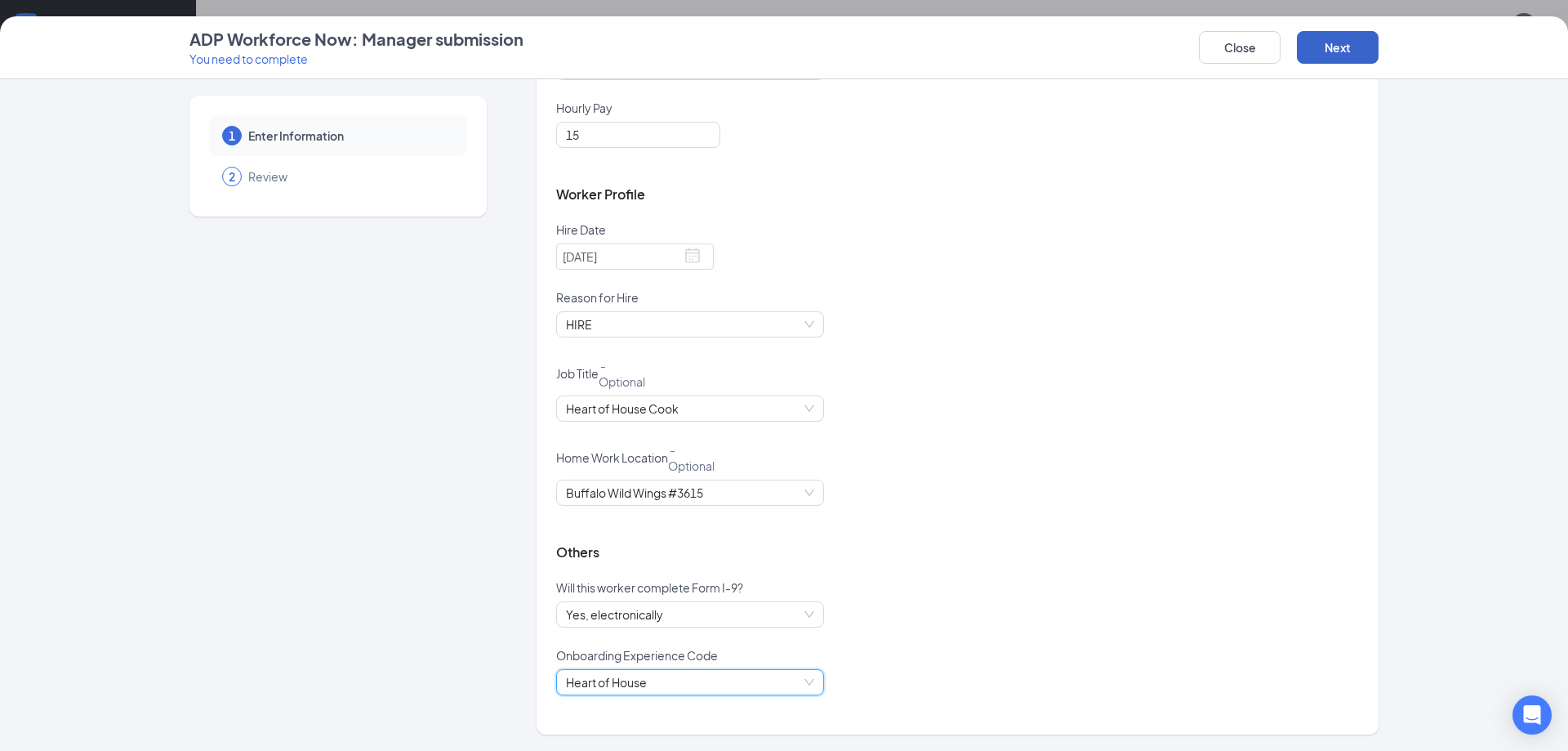
click at [1325, 45] on button "Next" at bounding box center [1338, 47] width 81 height 33
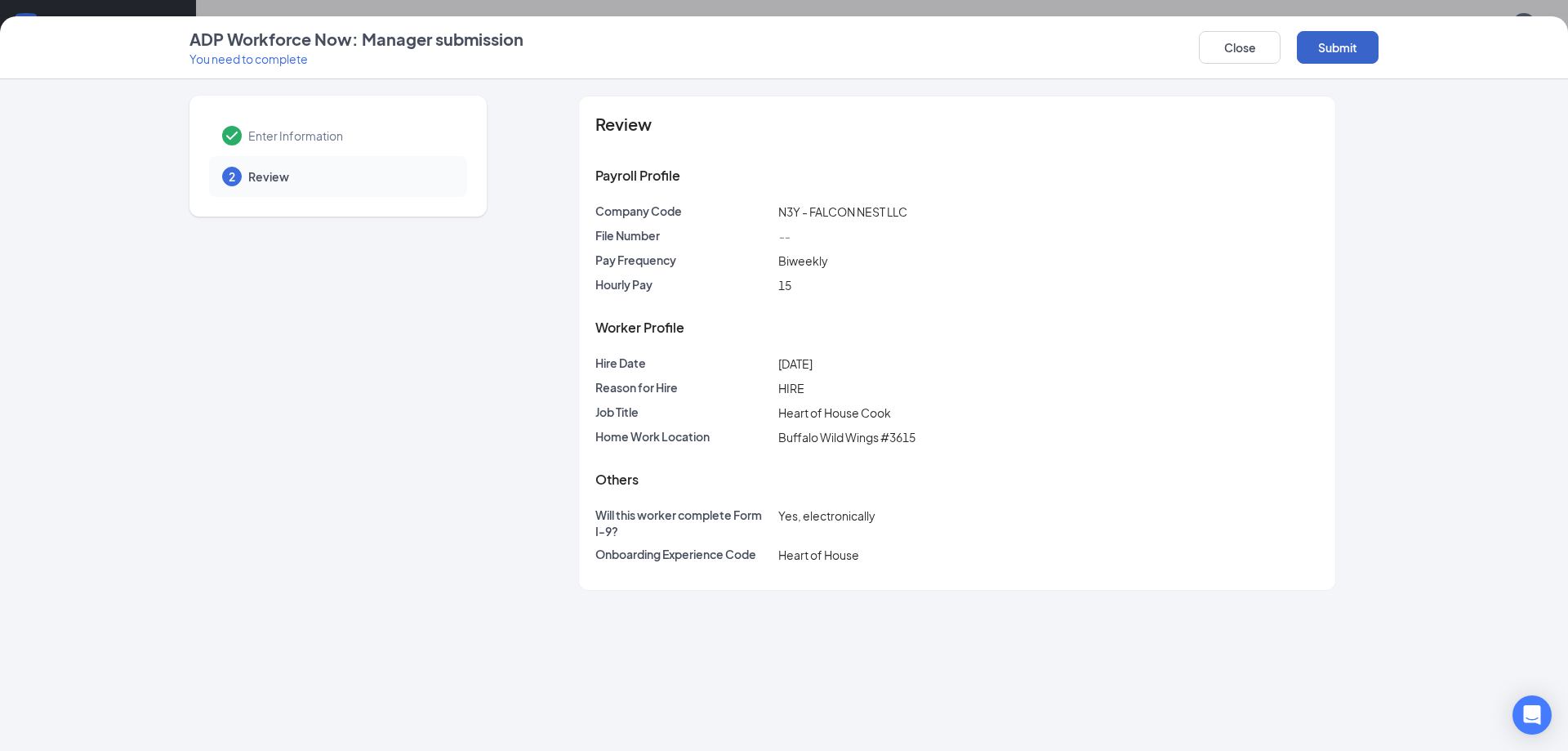
click at [1331, 54] on button "Submit" at bounding box center [1338, 47] width 81 height 33
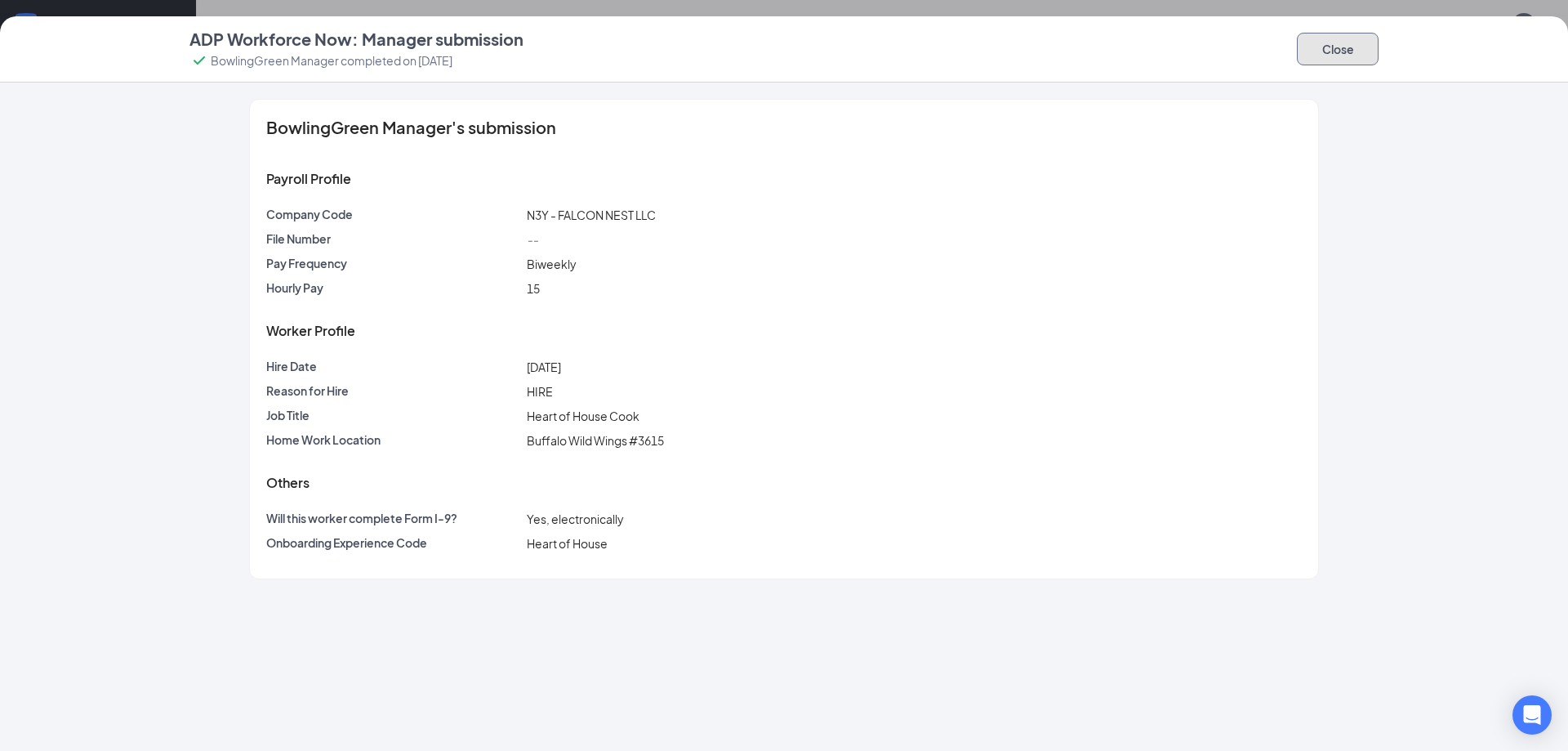
click at [1325, 48] on button "Close" at bounding box center [1338, 49] width 81 height 33
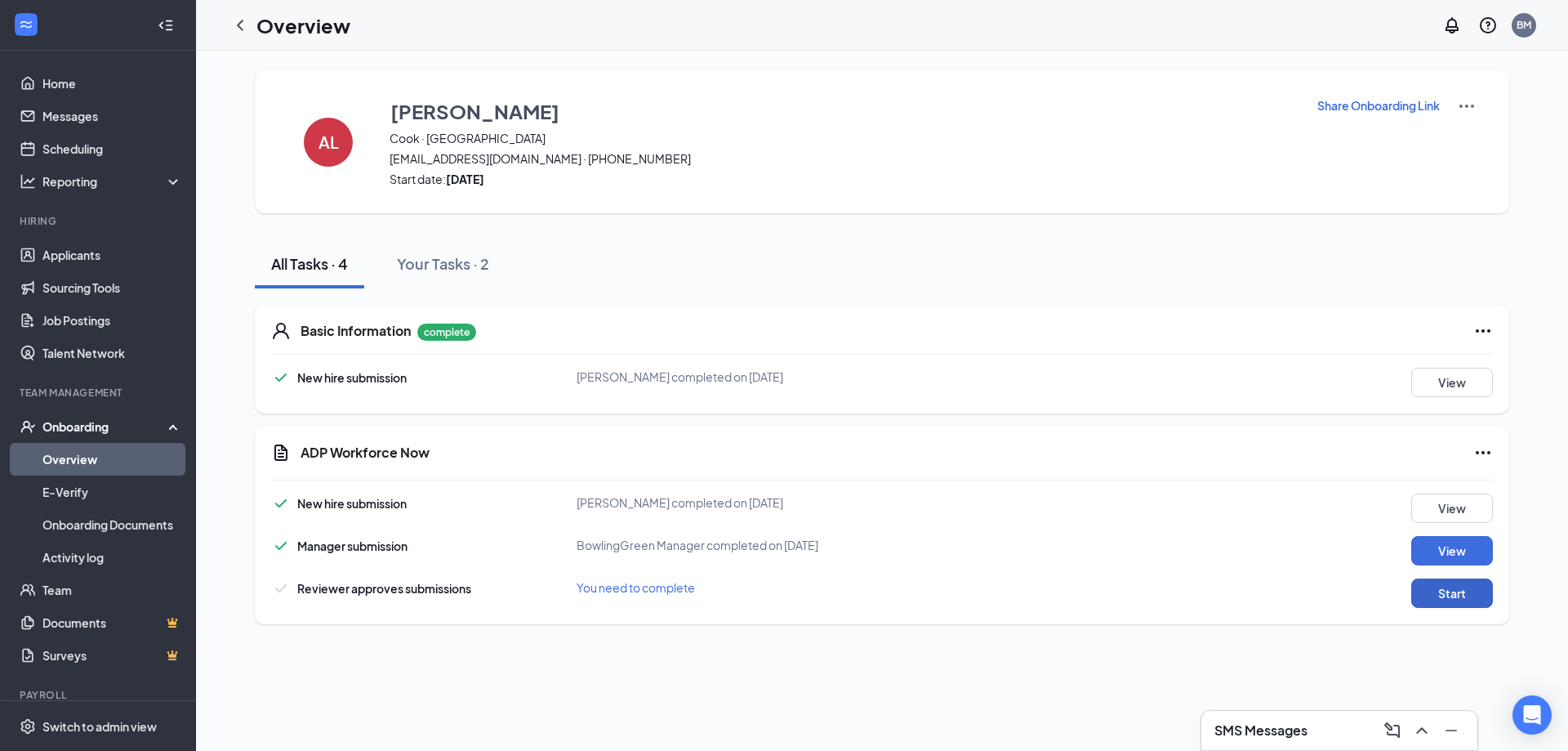
click at [1423, 586] on button "Start" at bounding box center [1452, 592] width 81 height 29
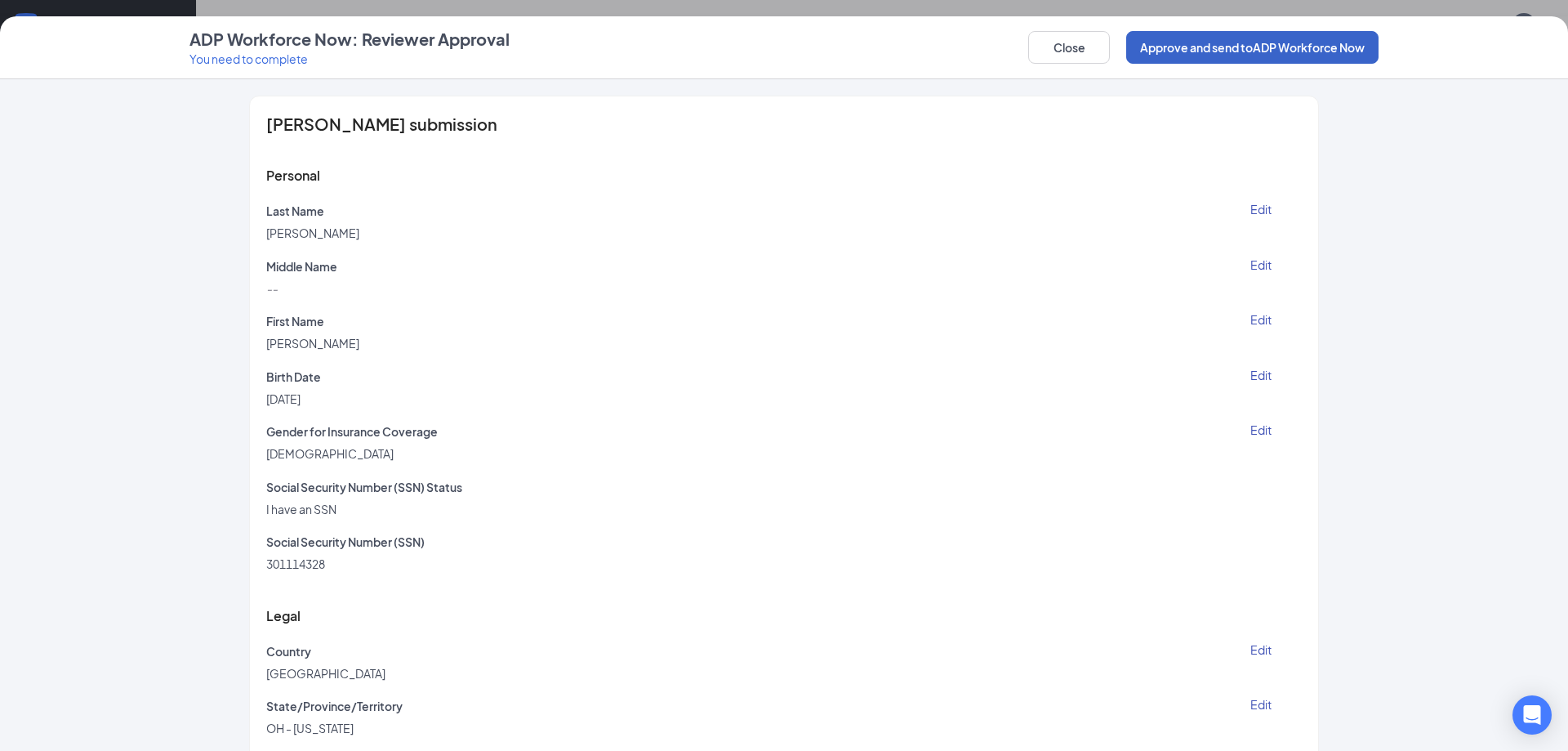
click at [1321, 43] on button "Approve and send to ADP Workforce Now" at bounding box center [1252, 47] width 252 height 33
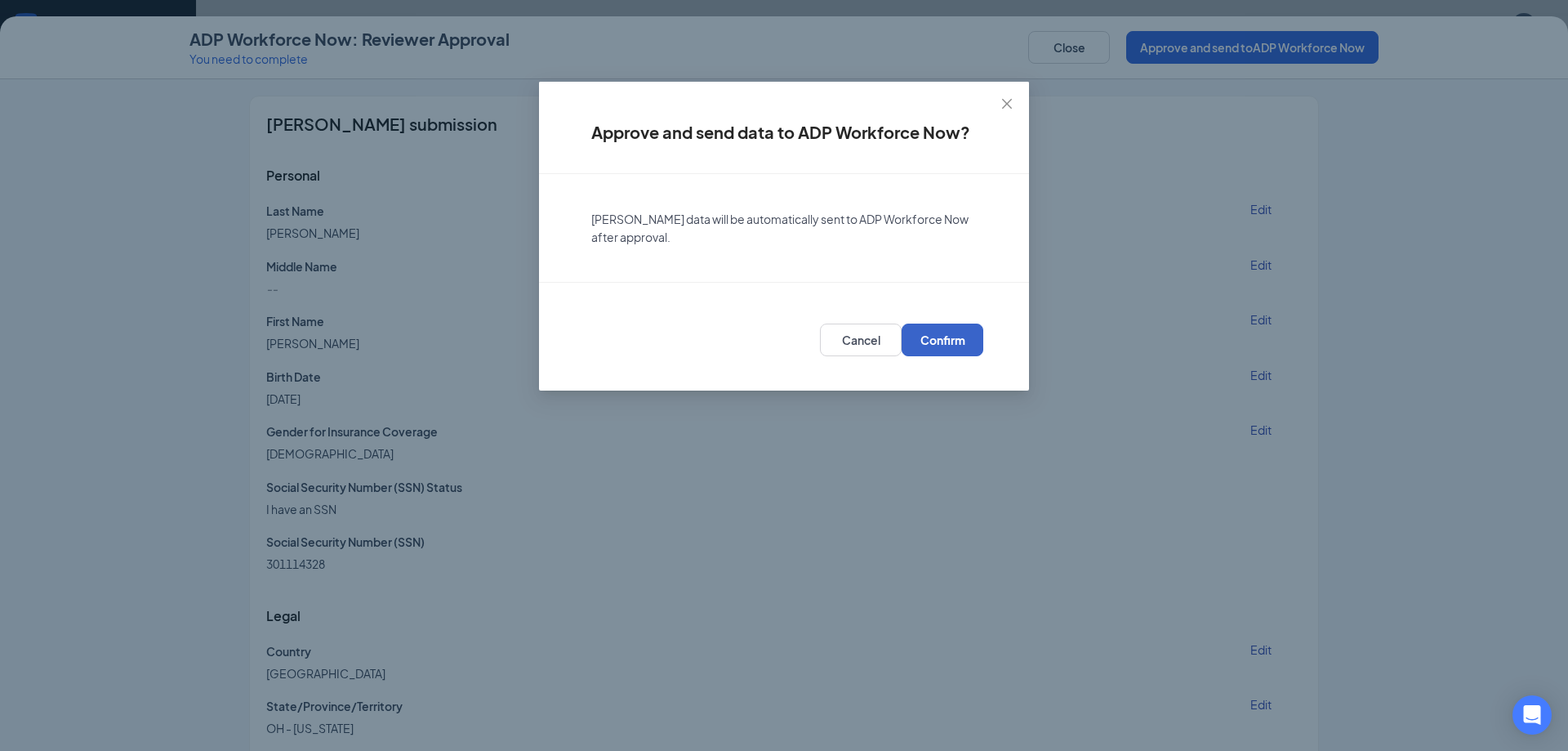
click at [948, 339] on span "Confirm" at bounding box center [943, 339] width 45 height 16
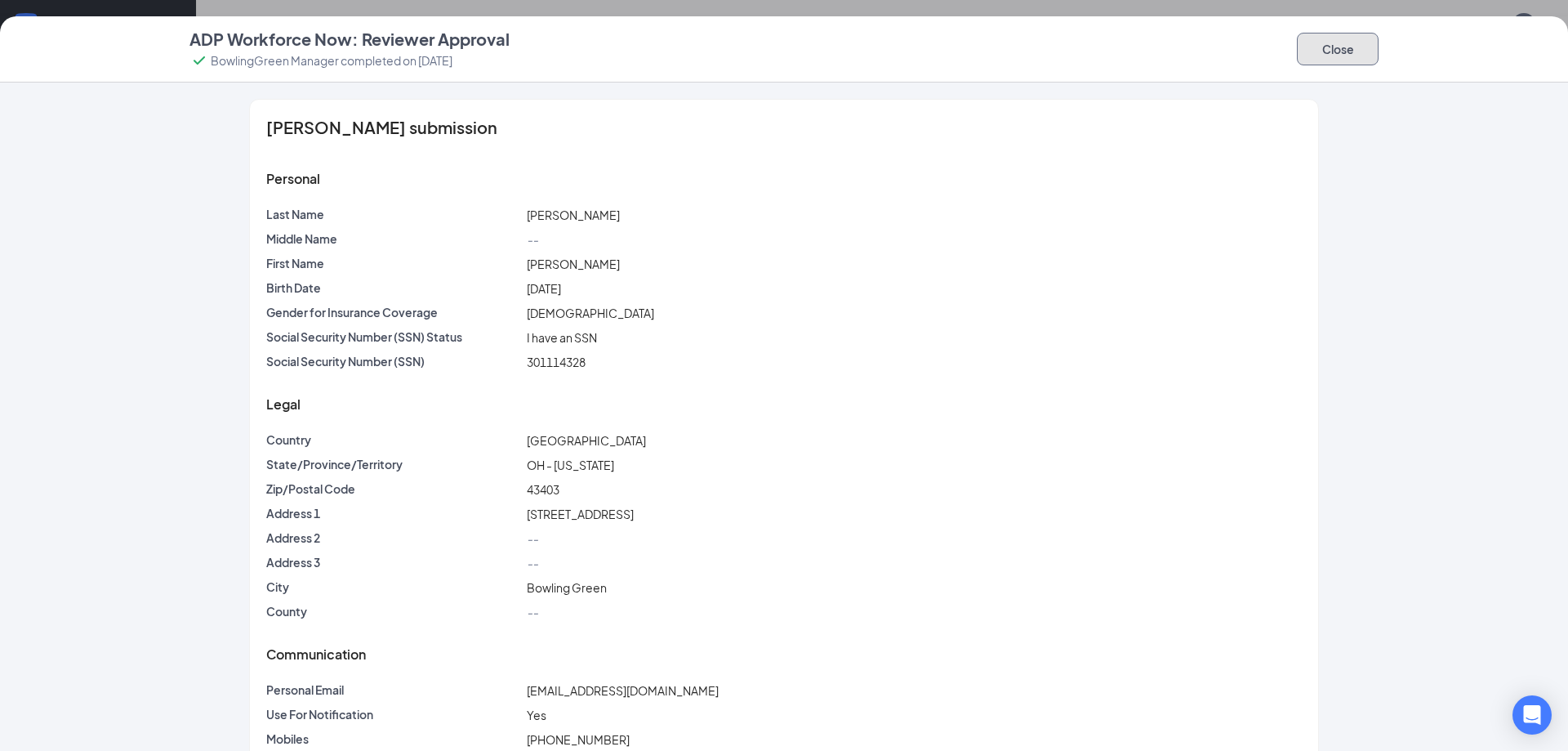
click at [1345, 56] on button "Close" at bounding box center [1338, 49] width 81 height 33
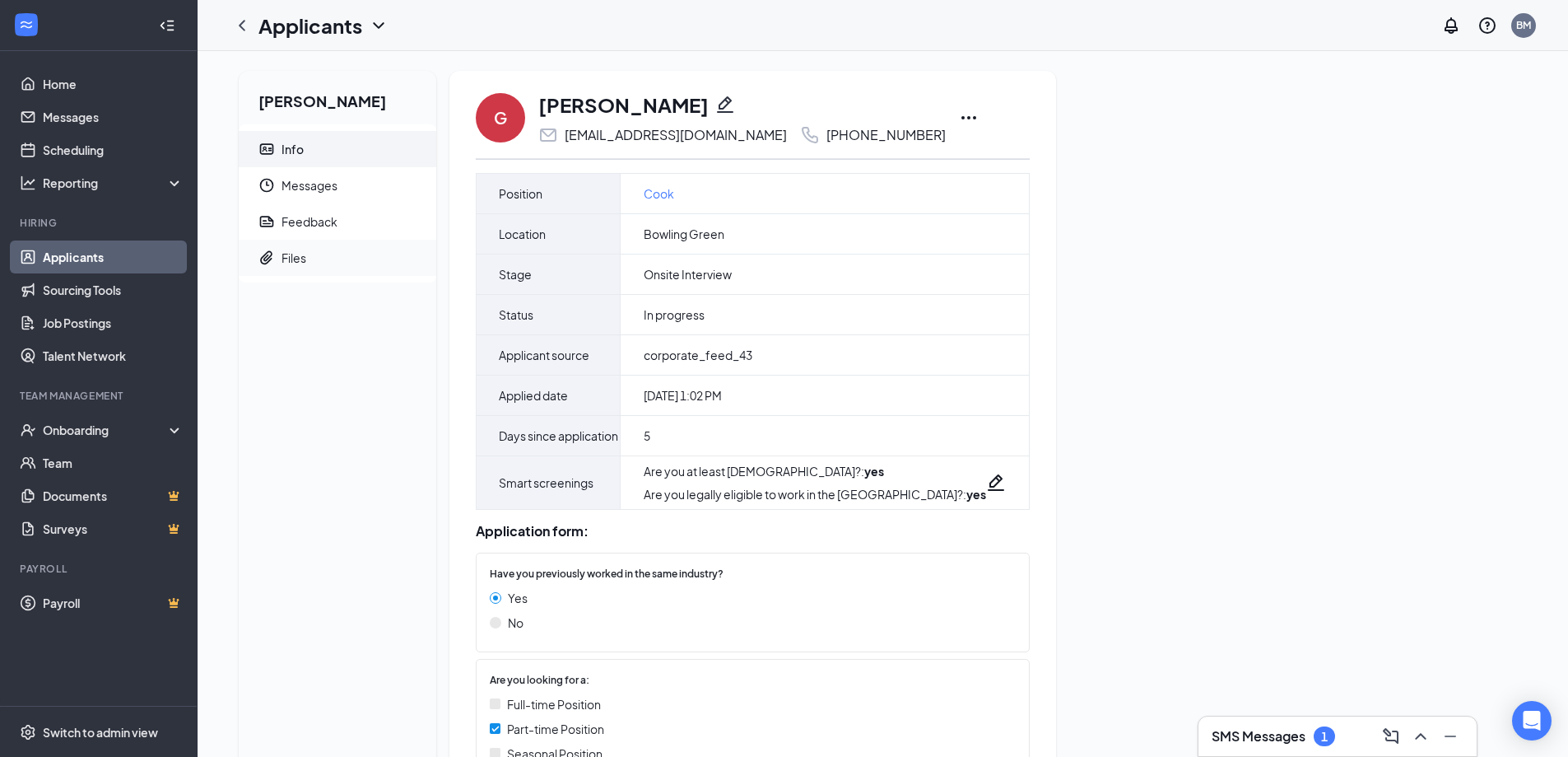
click at [341, 251] on span "Files" at bounding box center [352, 258] width 142 height 36
